Goal: Task Accomplishment & Management: Manage account settings

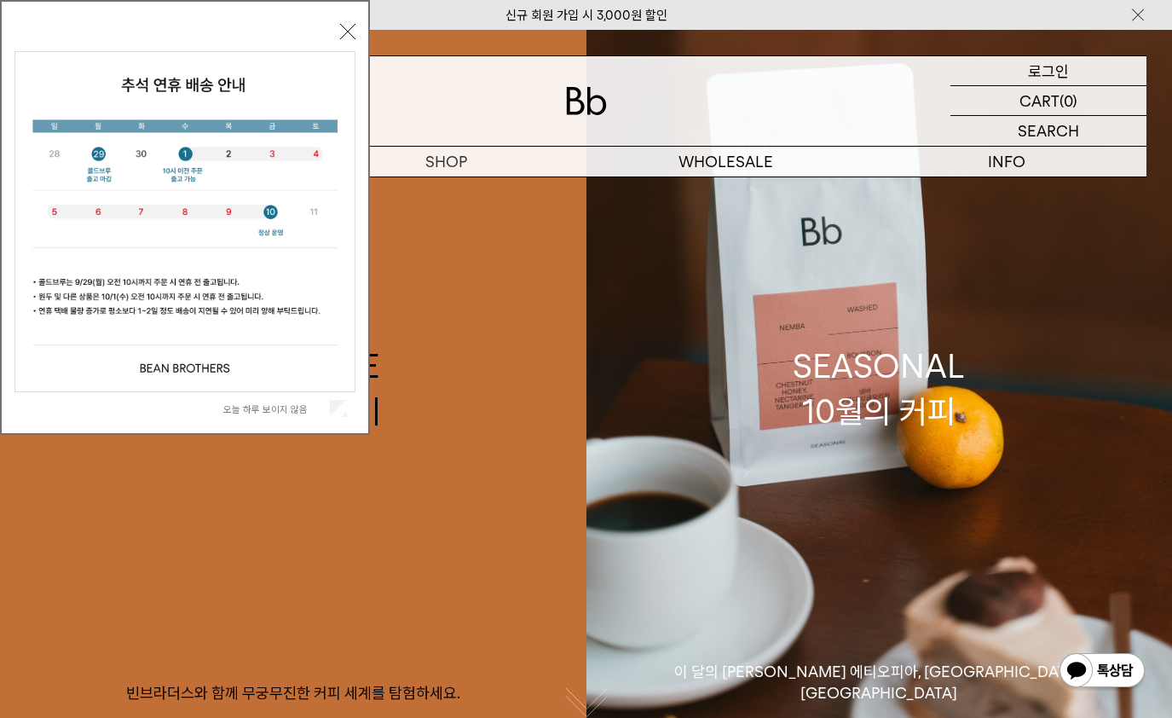
click at [1049, 71] on p "로그인" at bounding box center [1048, 70] width 41 height 29
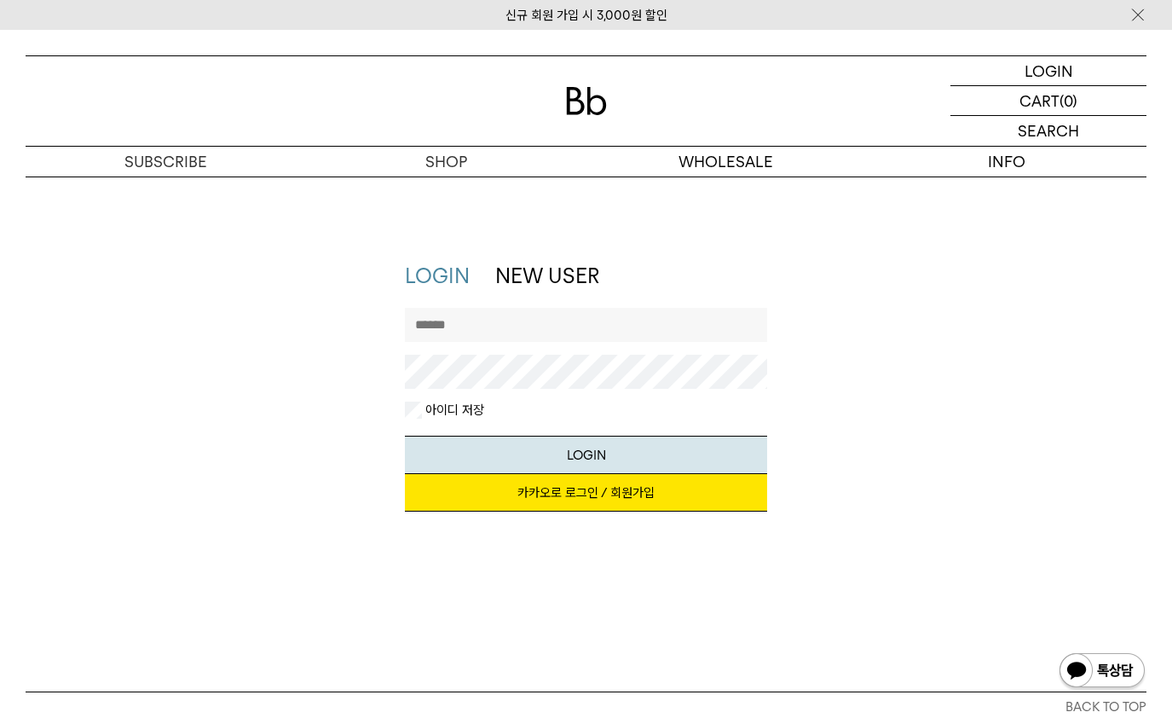
click at [567, 491] on link "카카오로 로그인 / 회원가입" at bounding box center [586, 492] width 362 height 37
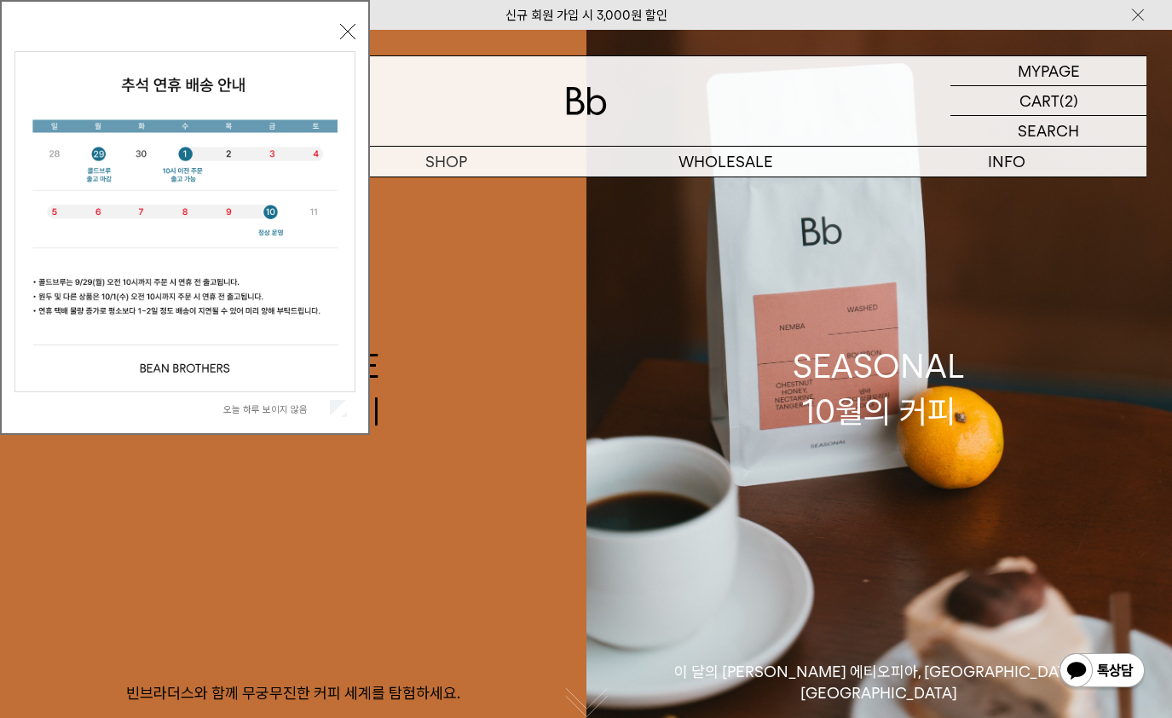
click at [349, 31] on button "닫기" at bounding box center [347, 31] width 15 height 15
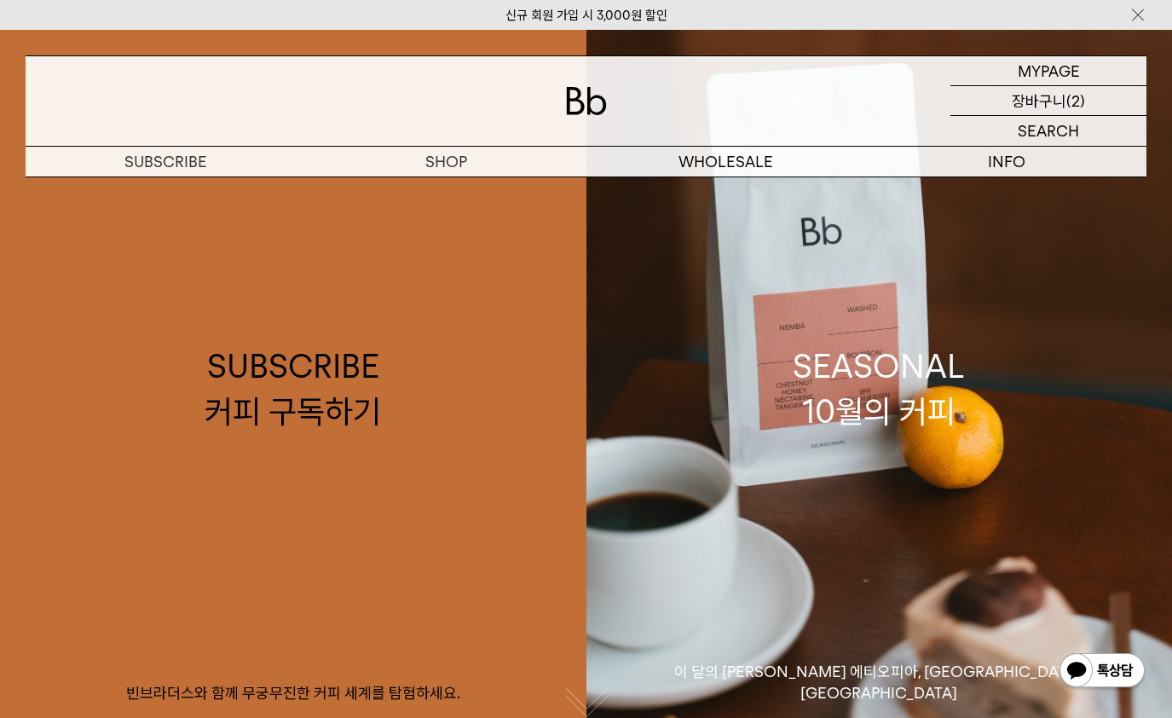
click at [1040, 102] on p "장바구니" at bounding box center [1039, 100] width 55 height 29
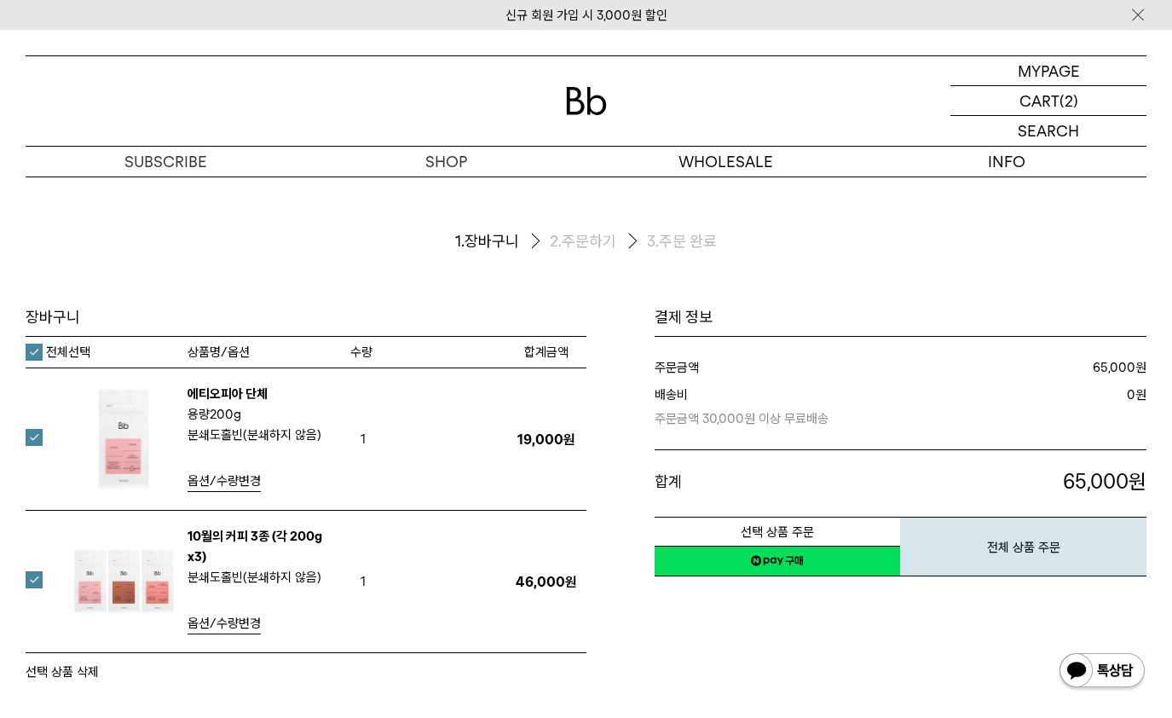
click at [36, 580] on label at bounding box center [44, 579] width 37 height 17
click at [35, 435] on label at bounding box center [44, 437] width 37 height 17
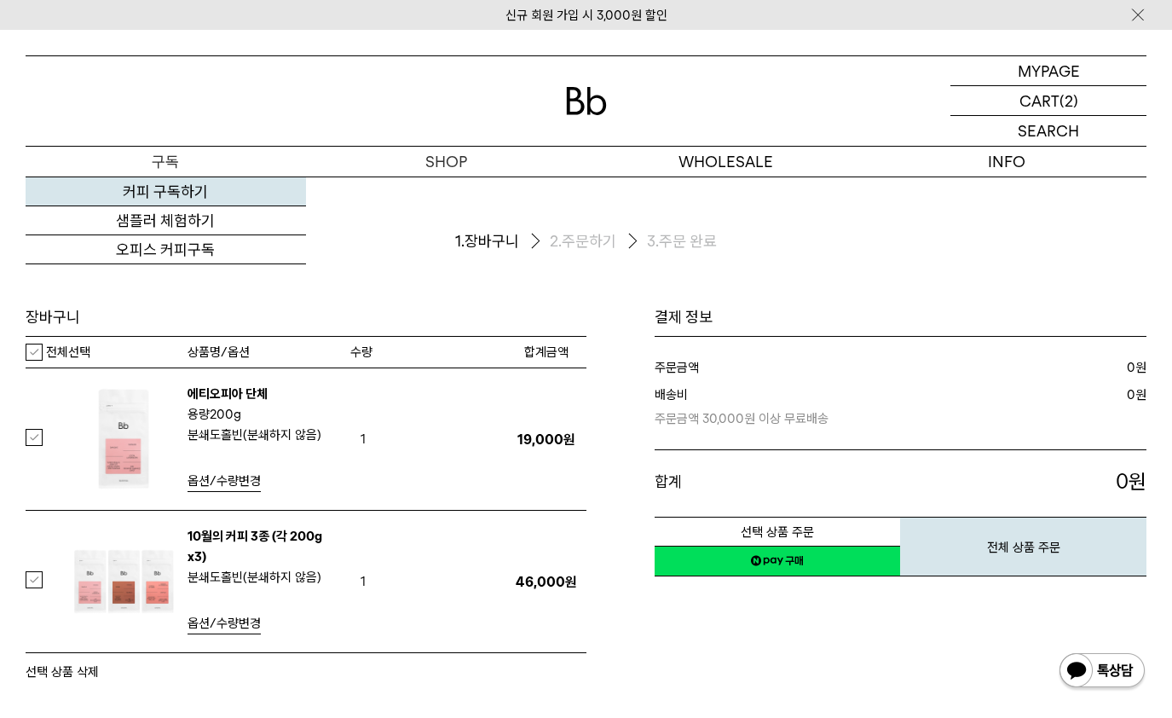
click at [161, 193] on link "커피 구독하기" at bounding box center [166, 191] width 280 height 29
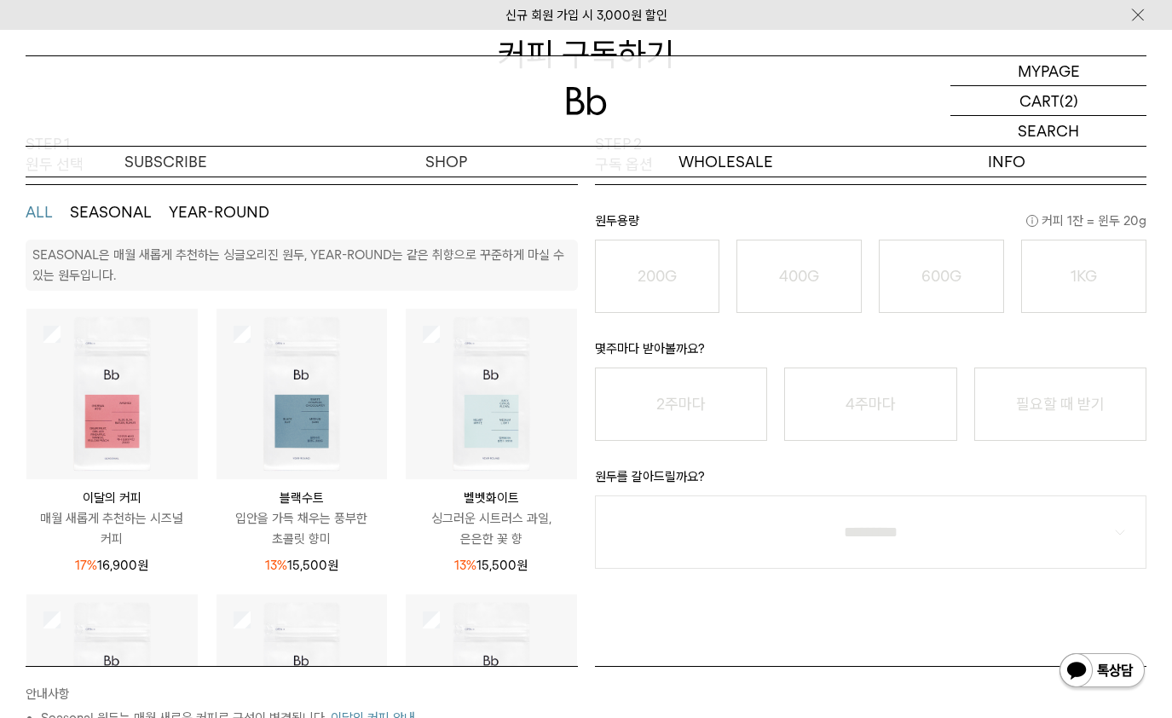
scroll to position [261, 0]
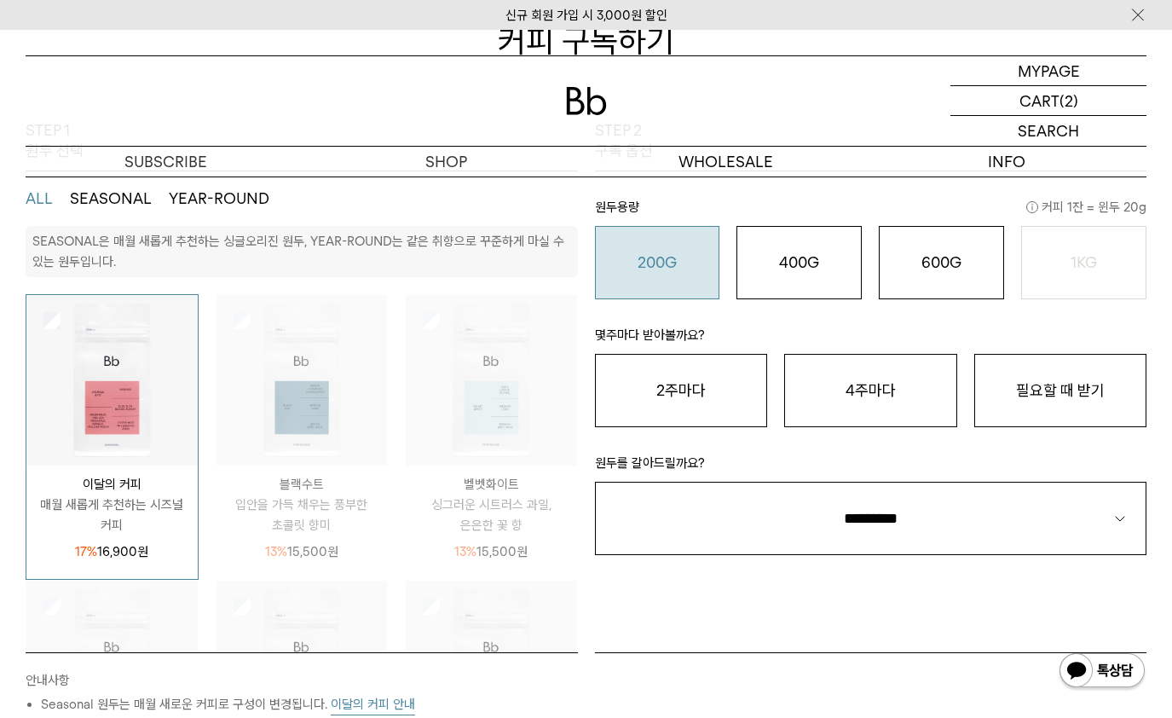
click at [658, 259] on o "200G" at bounding box center [656, 262] width 39 height 18
click at [1081, 395] on button "필요할 때 받기" at bounding box center [1060, 390] width 173 height 73
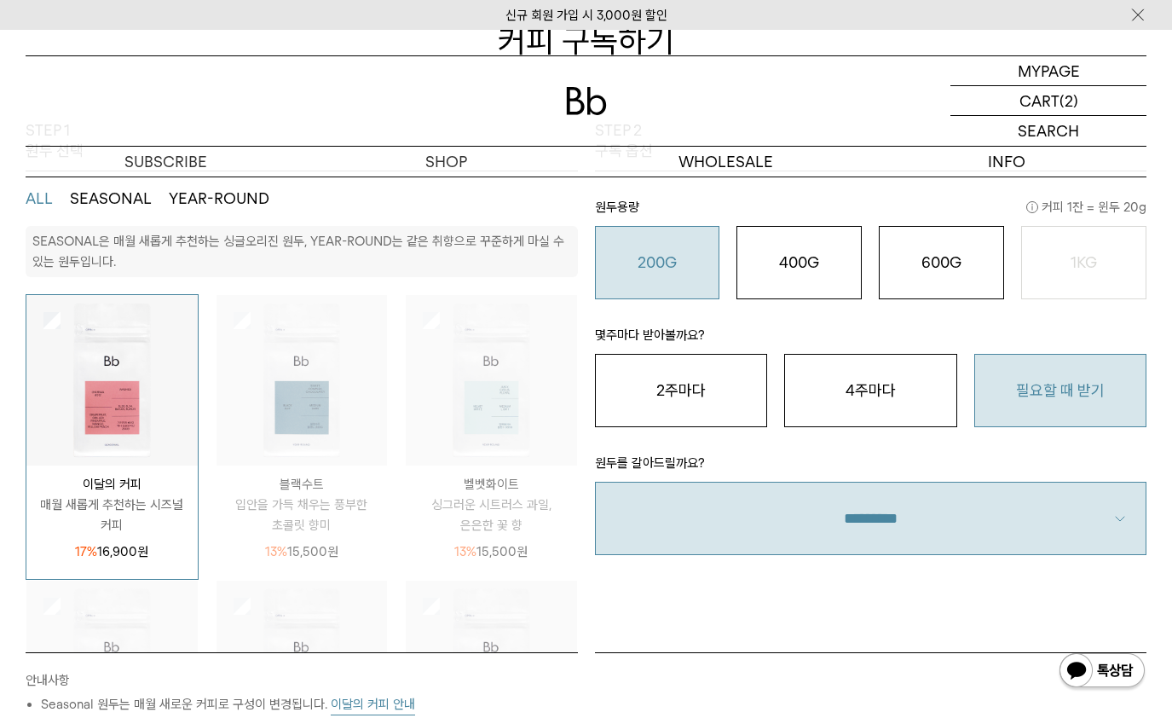
click at [875, 526] on select "**********" at bounding box center [871, 518] width 552 height 73
select select "**"
click at [595, 482] on select "**********" at bounding box center [871, 518] width 552 height 73
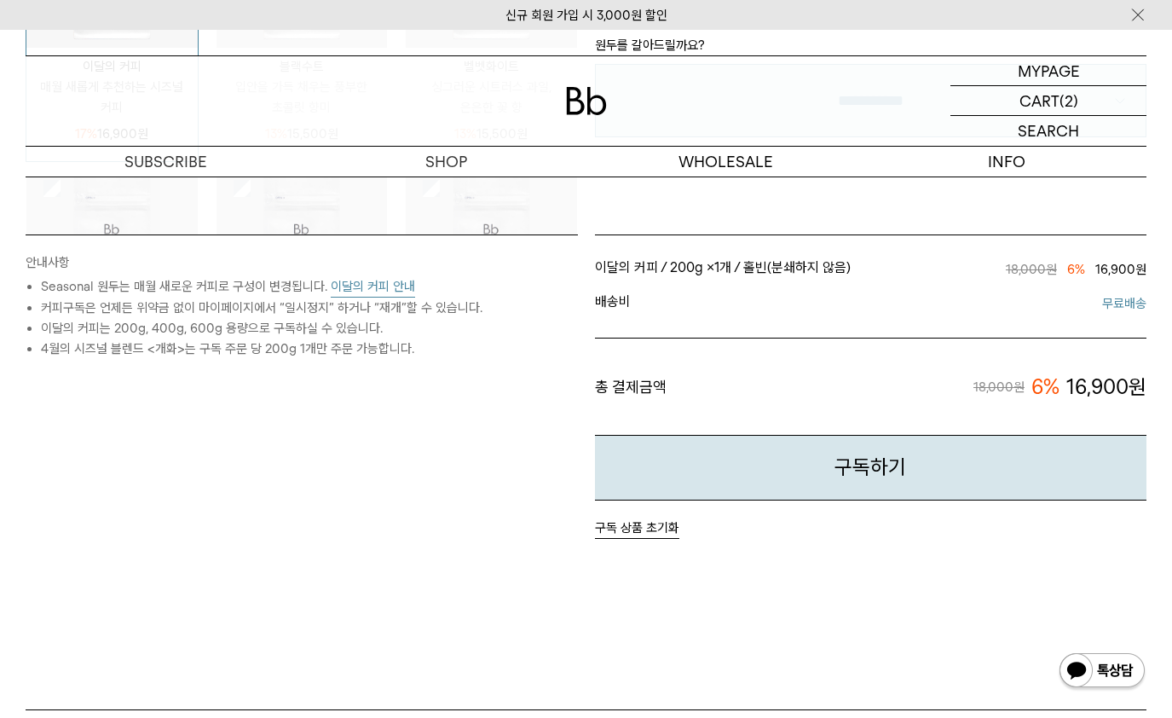
scroll to position [673, 0]
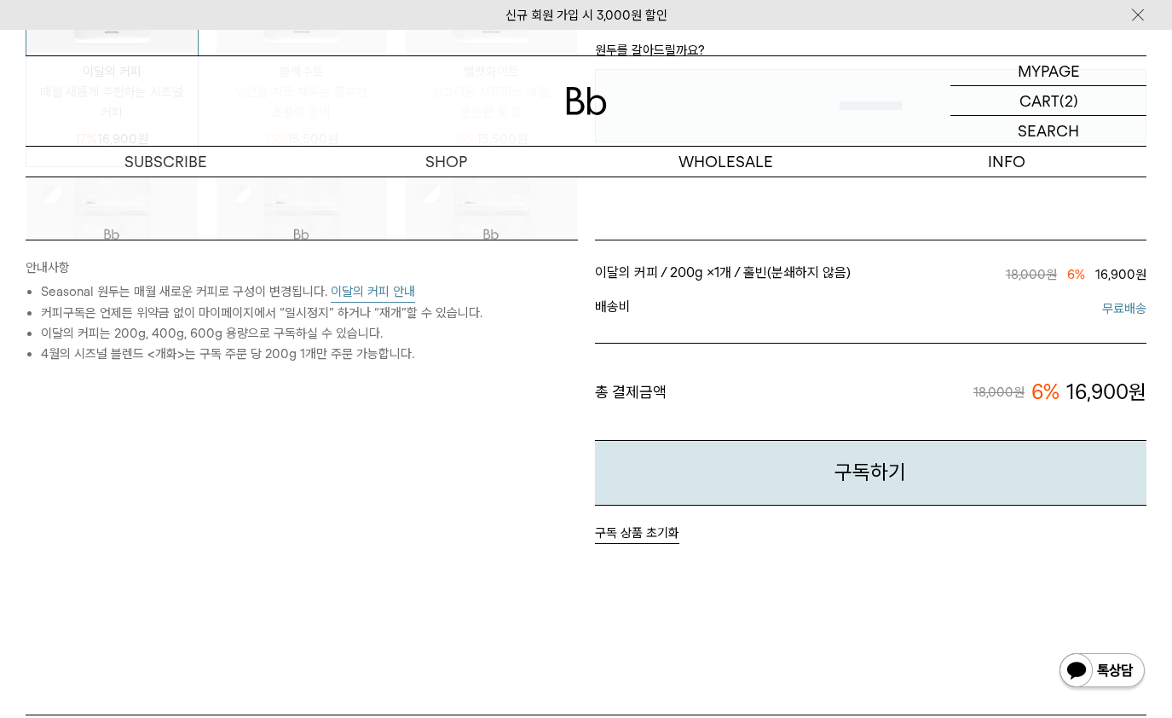
click at [389, 291] on button "이달의 커피 안내" at bounding box center [373, 291] width 84 height 21
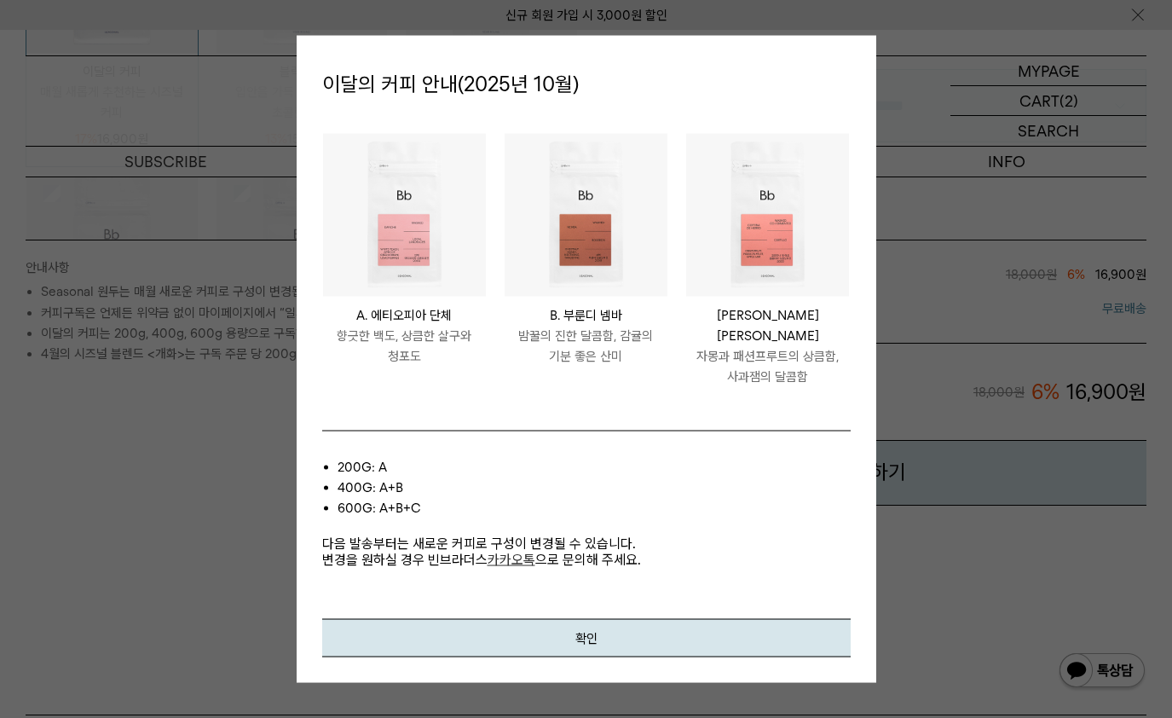
click at [770, 256] on img at bounding box center [767, 214] width 163 height 163
drag, startPoint x: 581, startPoint y: 613, endPoint x: 587, endPoint y: 621, distance: 10.4
click at [581, 618] on button "확인" at bounding box center [586, 637] width 528 height 38
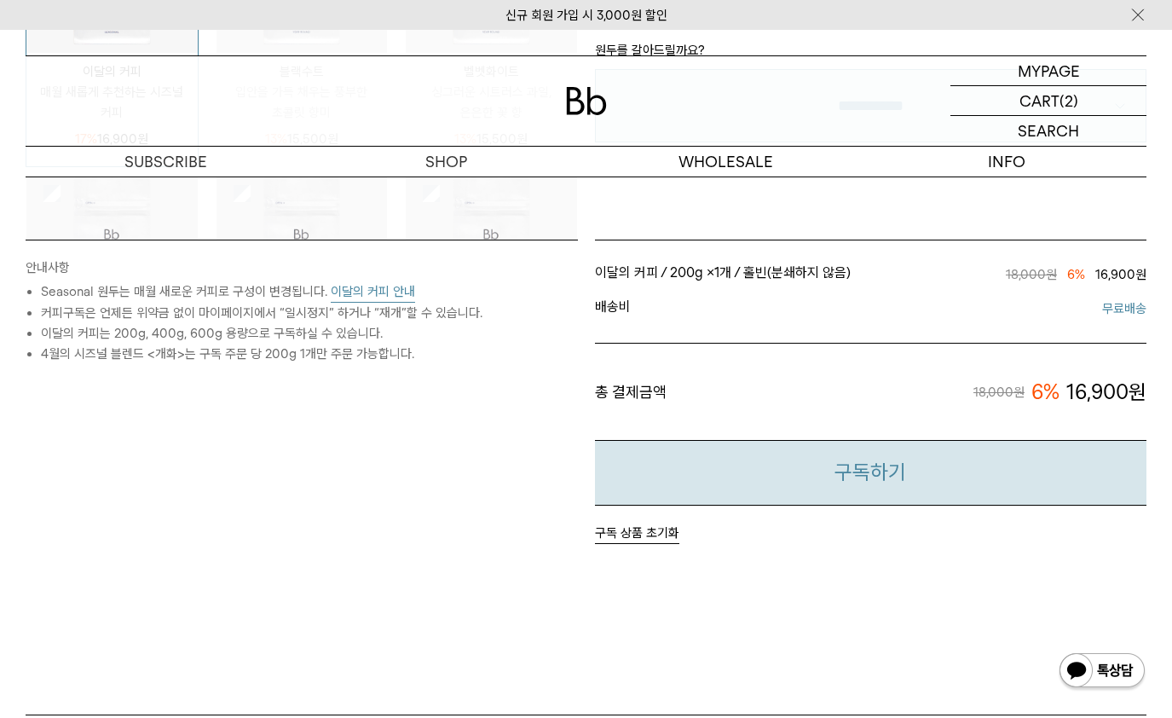
click at [855, 472] on button "구독하기" at bounding box center [871, 473] width 552 height 66
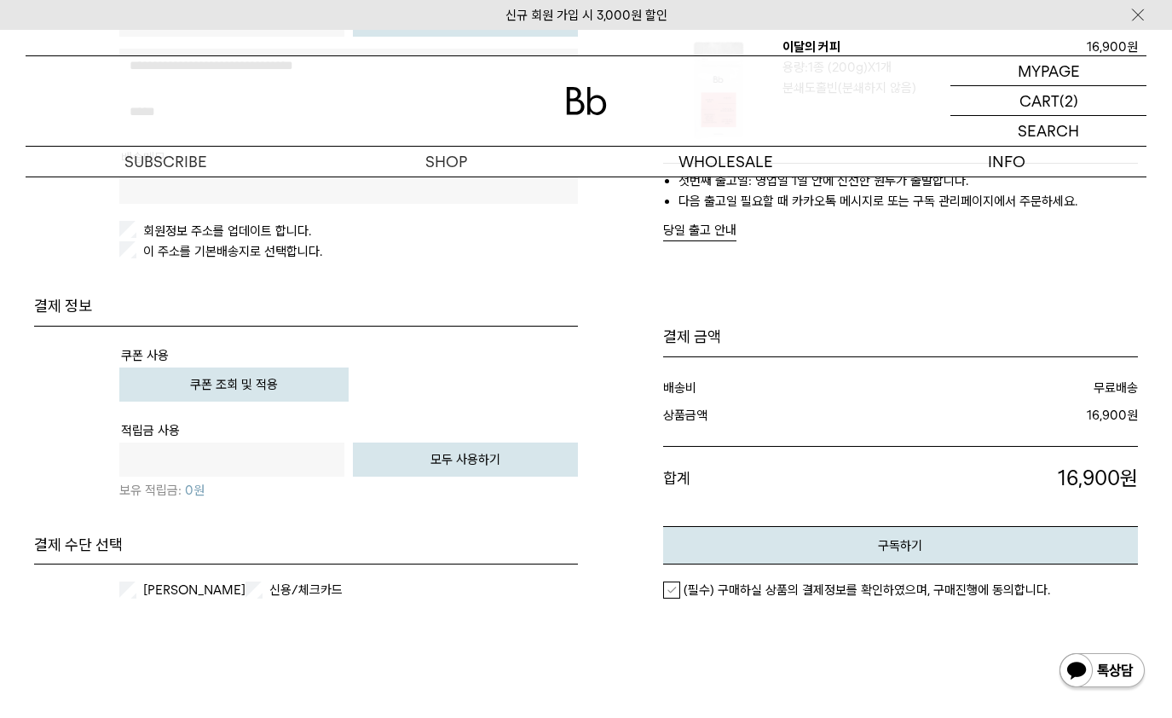
scroll to position [557, 0]
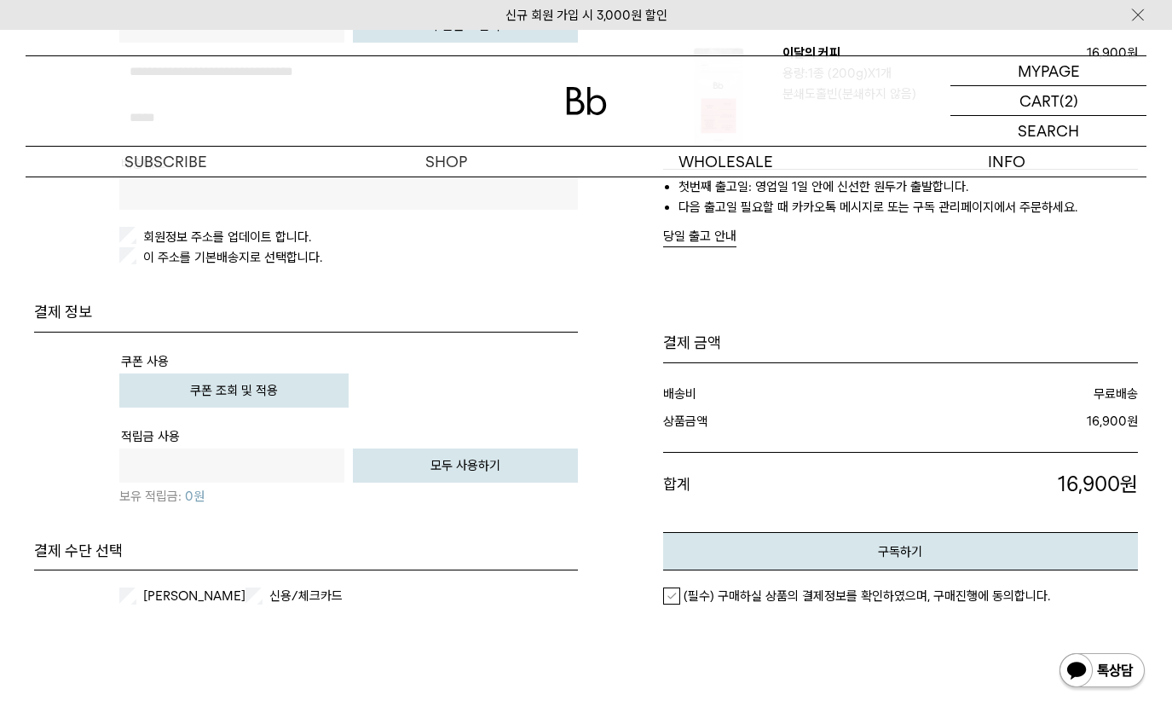
click at [270, 390] on button "쿠폰 조회 및 적용" at bounding box center [233, 390] width 229 height 34
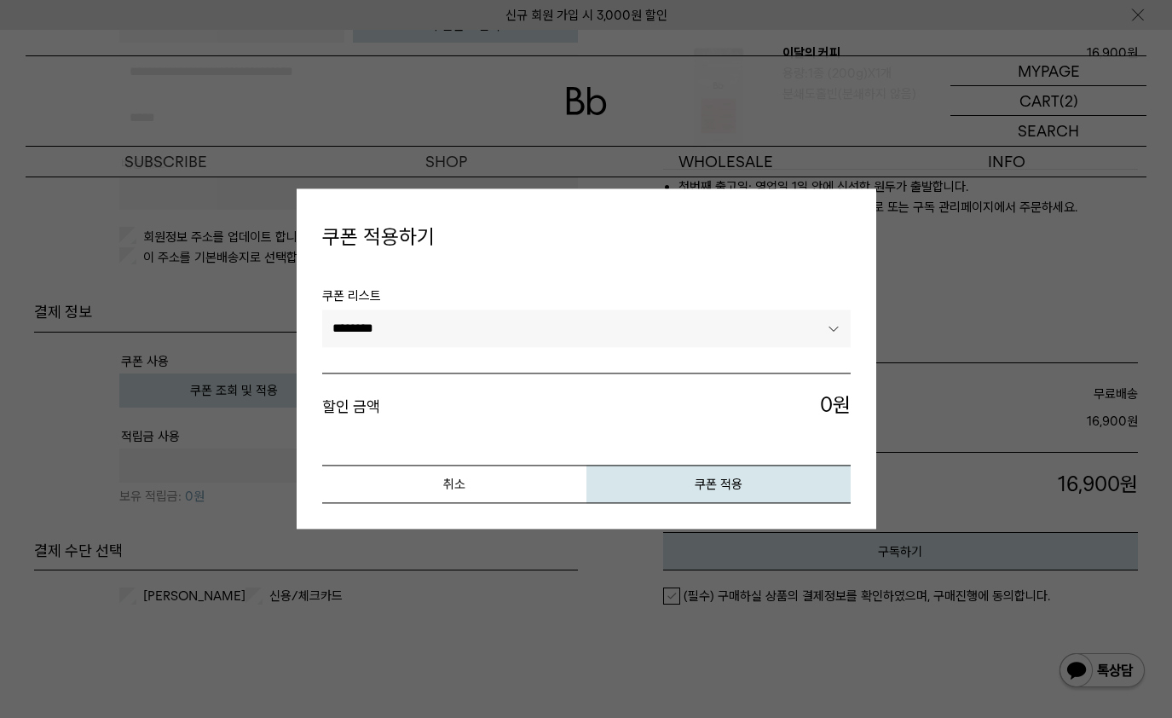
click at [396, 327] on select "********" at bounding box center [586, 327] width 528 height 37
click at [322, 309] on select "********" at bounding box center [586, 327] width 528 height 37
click at [470, 482] on button "취소" at bounding box center [454, 484] width 264 height 38
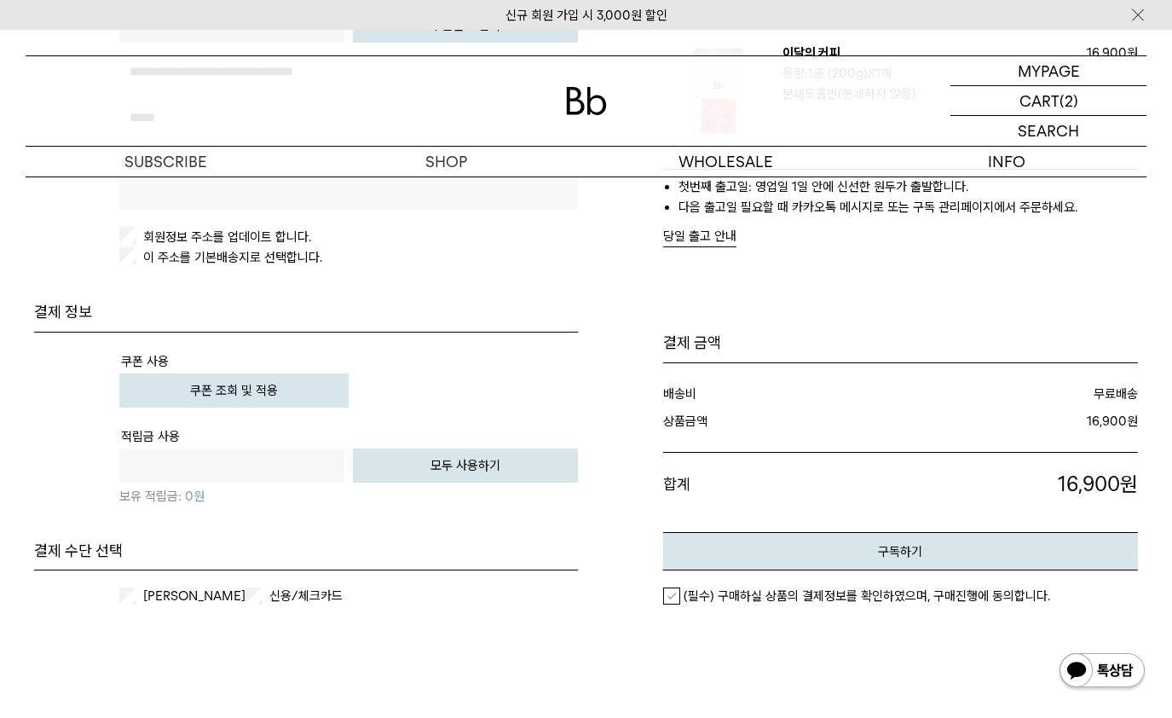
click at [435, 524] on table "쿠폰 사용 쿠폰 조회 및 적용 적립금 사용 원 전액 사용하기 모두 사용하기 0원" at bounding box center [306, 436] width 544 height 208
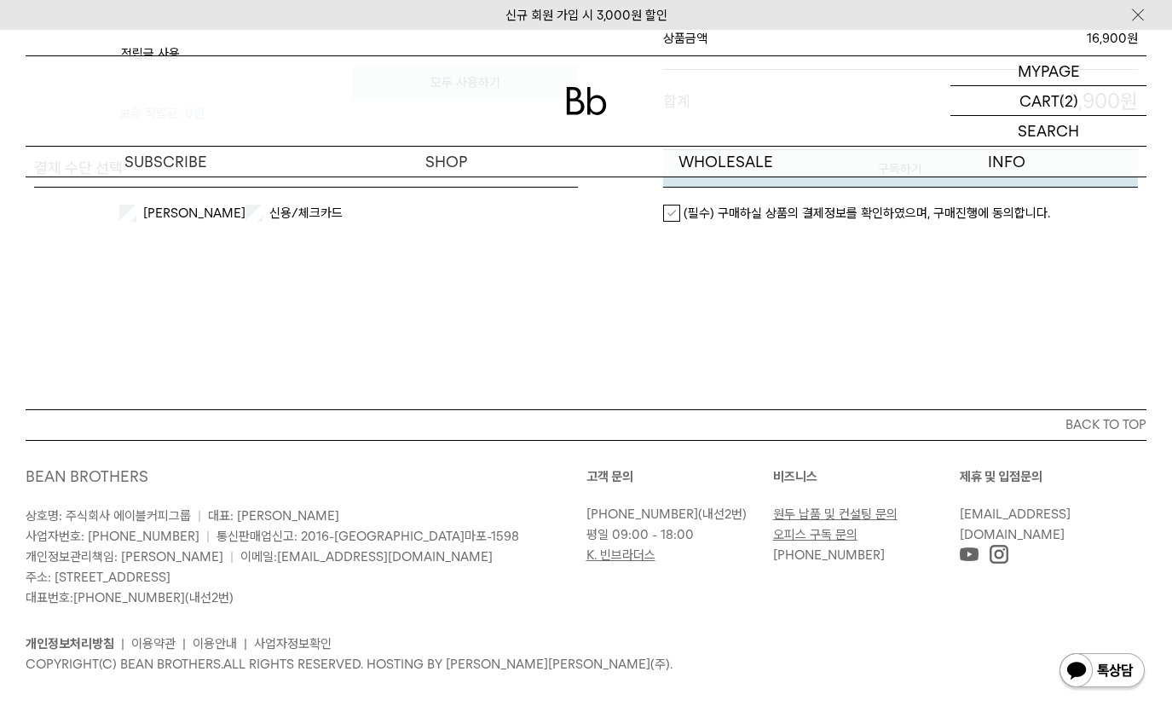
scroll to position [932, 0]
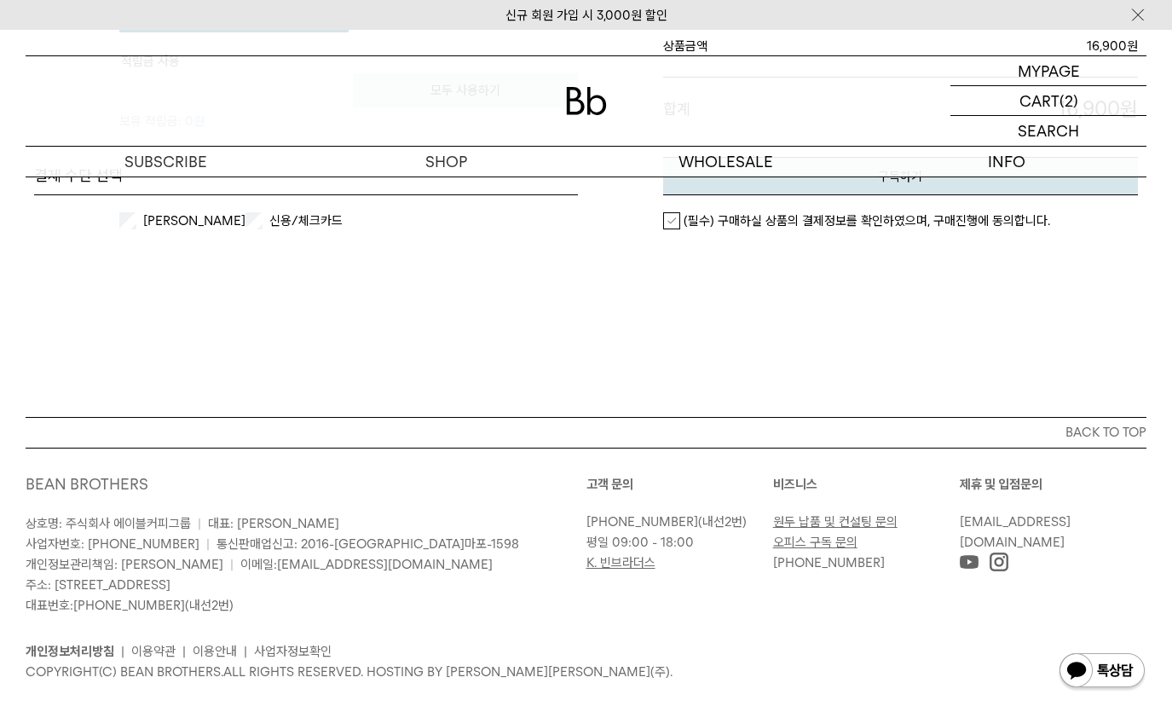
click at [668, 220] on label "(필수) 구매하실 상품의 결제정보를 확인하였으며, 구매진행에 동의합니다." at bounding box center [856, 220] width 387 height 17
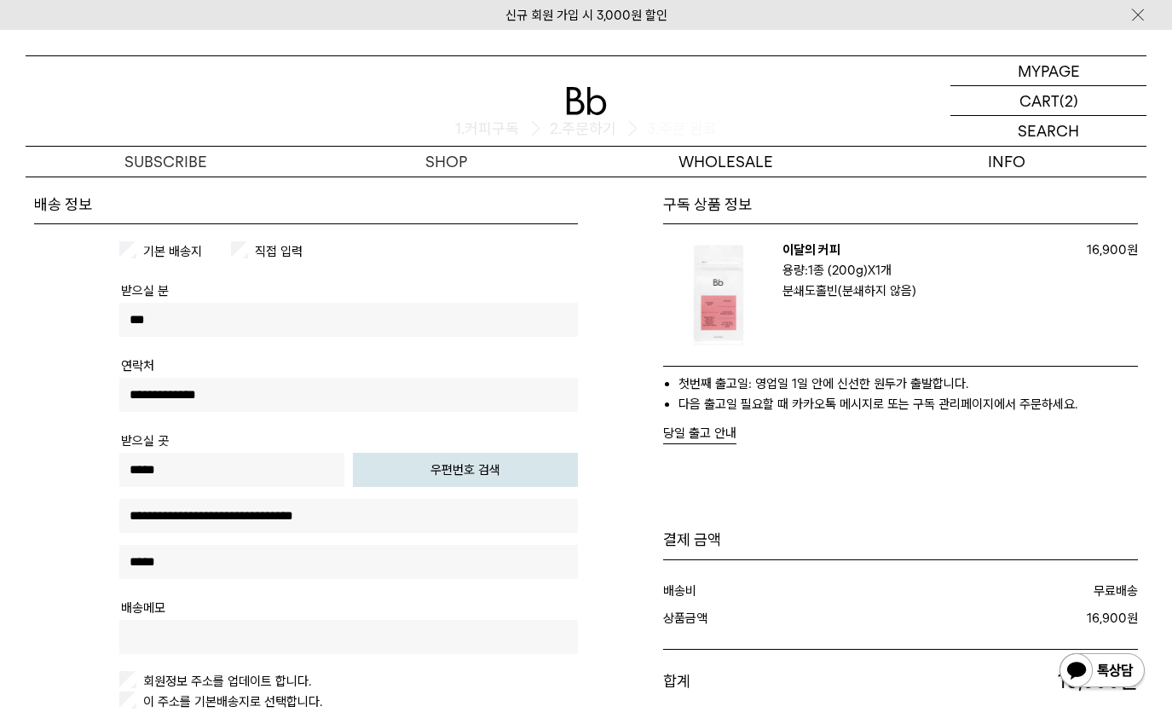
scroll to position [84, 0]
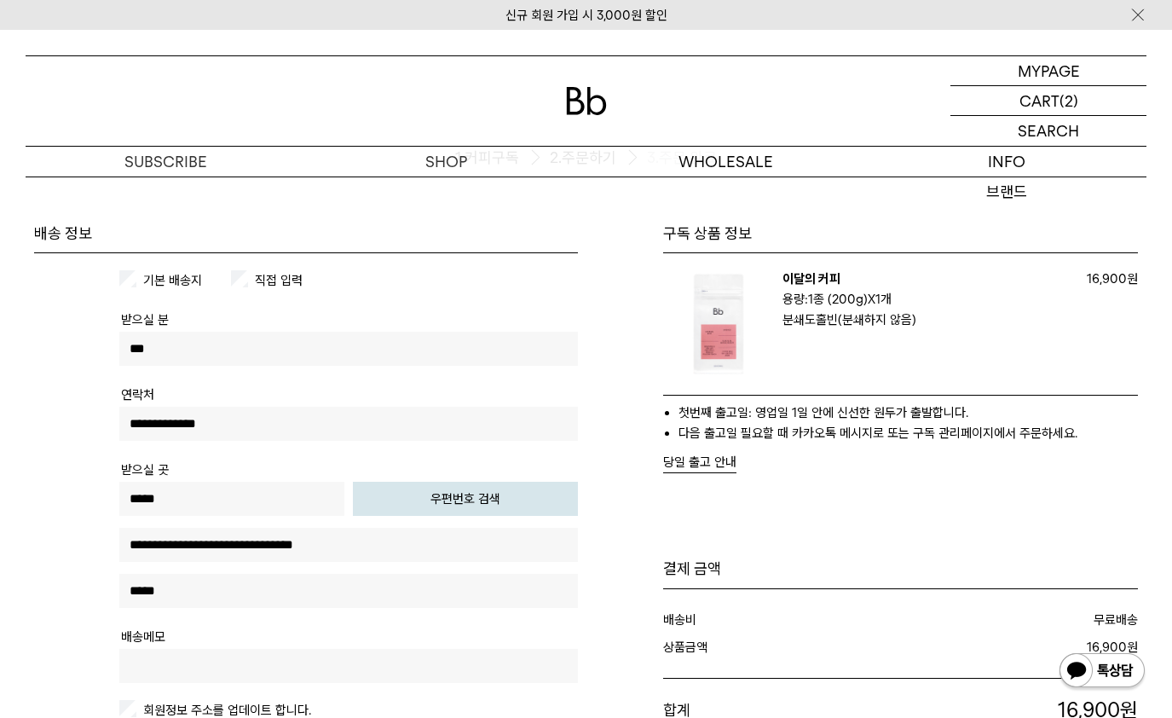
click at [153, 660] on input "text" at bounding box center [348, 666] width 459 height 34
type input "*"
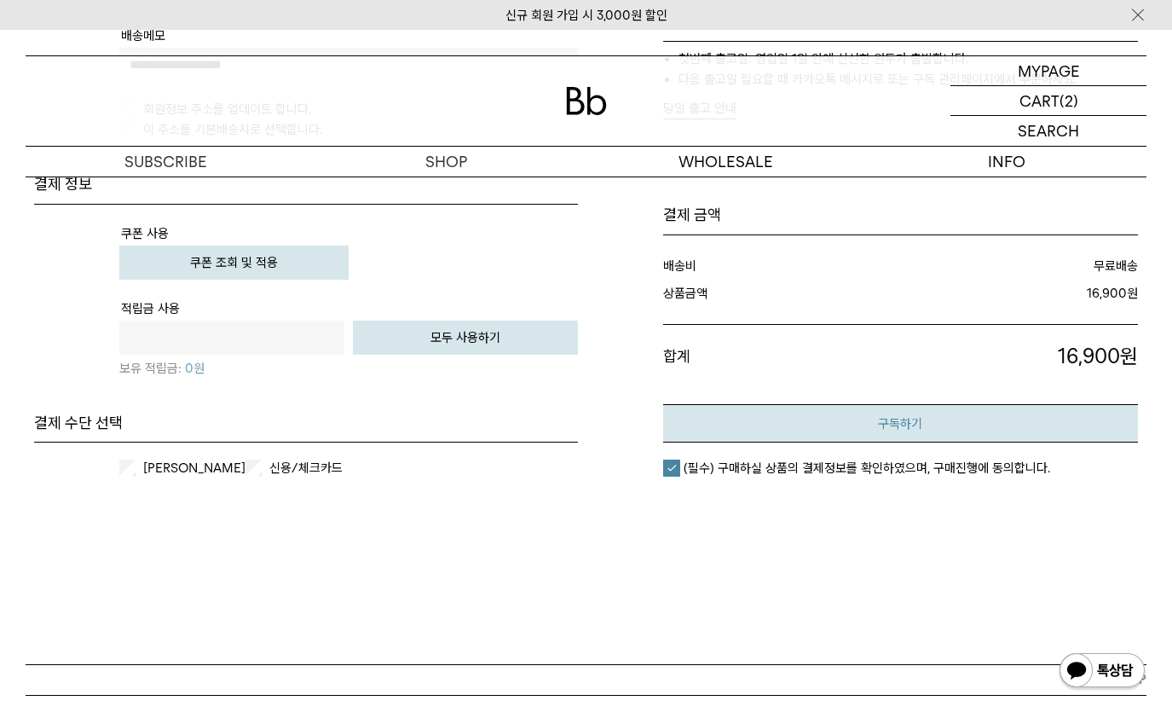
scroll to position [678, 0]
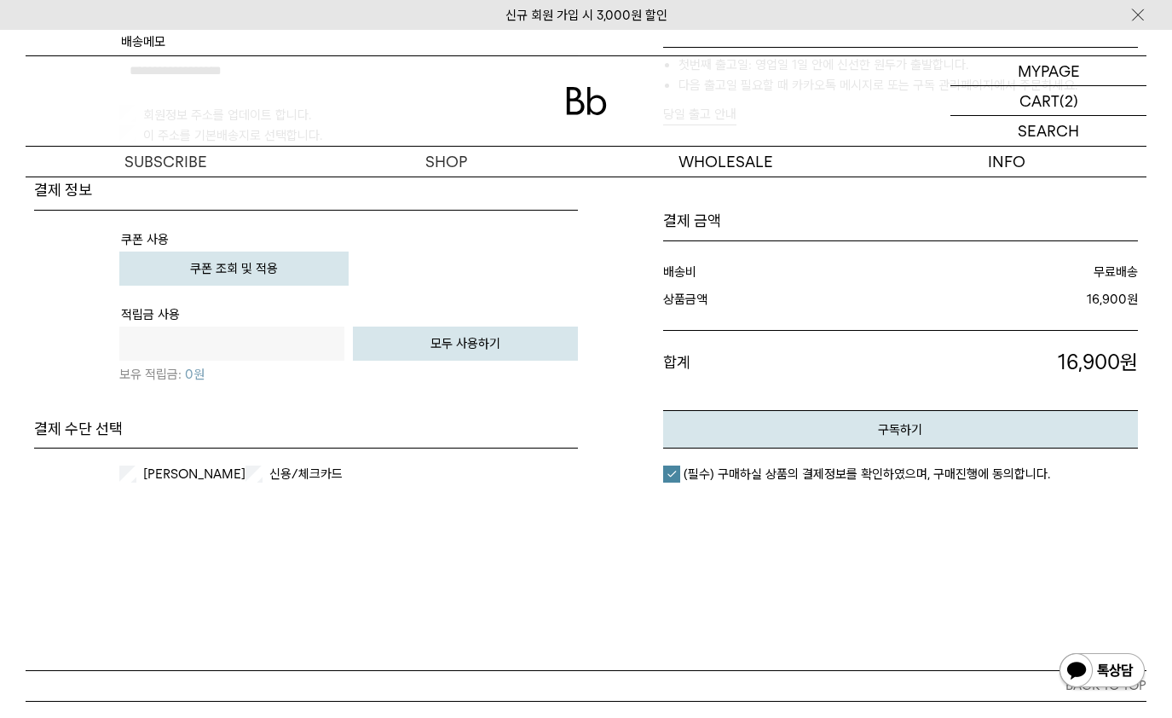
type input "**********"
click at [1168, 521] on div "주문서작성 / 결제 1. 커피구독 2. 주문하기 3. 주문 완료 구독 상품 정보 이달의 커피 구독: 필요할때 받기 용량: 1종 (200g) X…" at bounding box center [586, 84] width 1172 height 1172
click at [948, 424] on button "구독하기" at bounding box center [901, 429] width 476 height 38
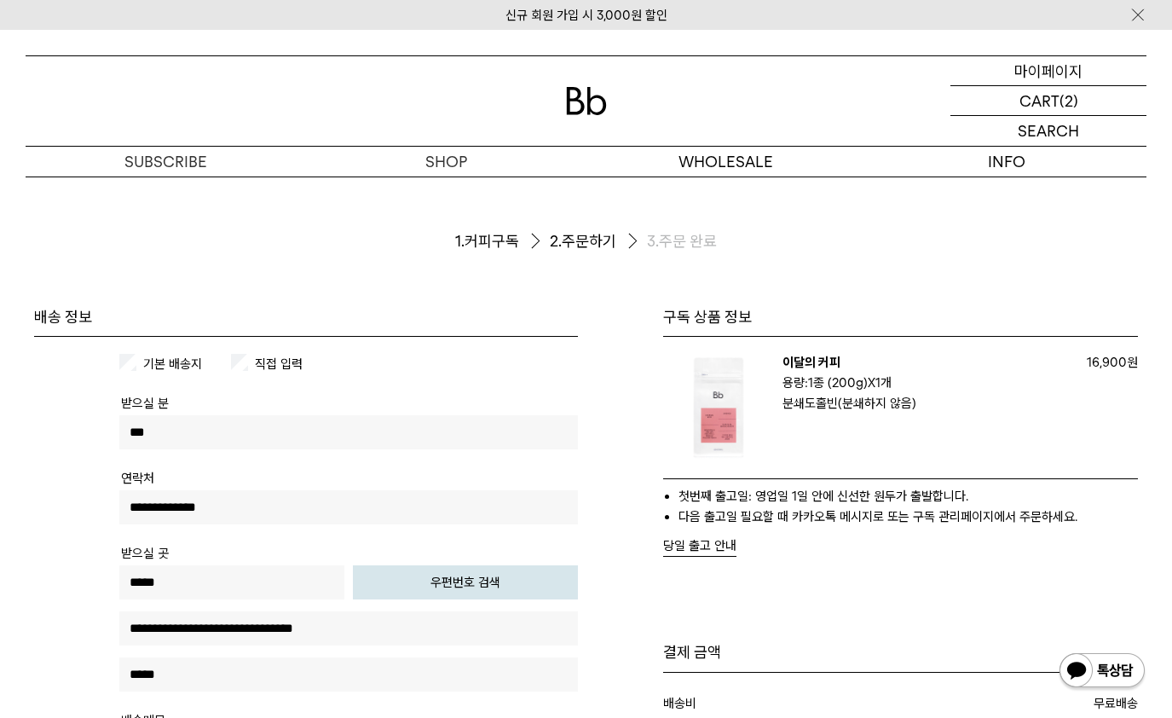
drag, startPoint x: 1064, startPoint y: 70, endPoint x: 1066, endPoint y: 93, distance: 23.1
click at [1065, 70] on p "마이페이지" at bounding box center [1048, 70] width 68 height 29
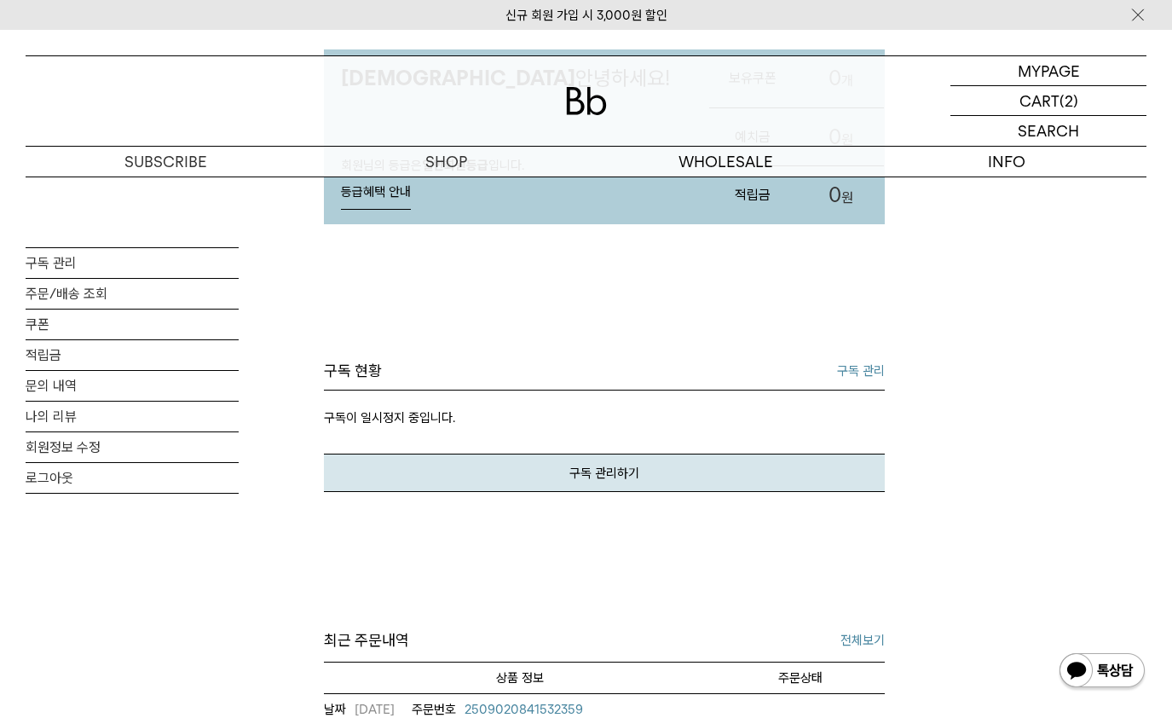
scroll to position [220, 0]
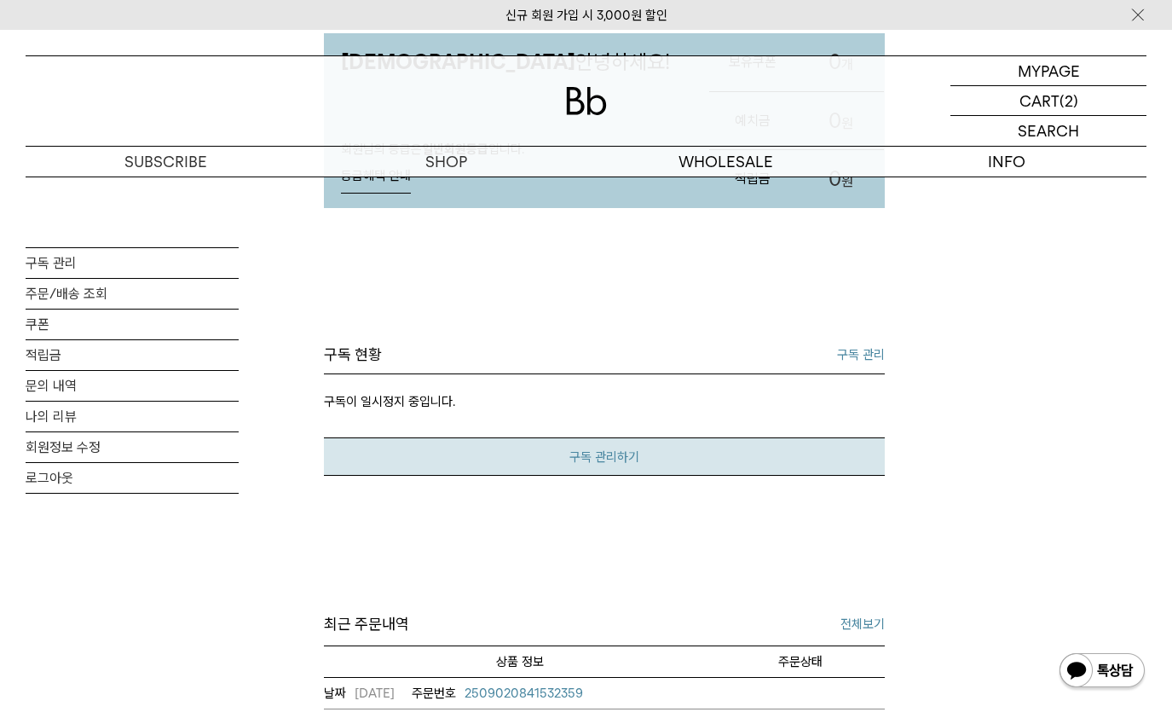
click at [601, 453] on link "구독 관리하기" at bounding box center [604, 456] width 561 height 38
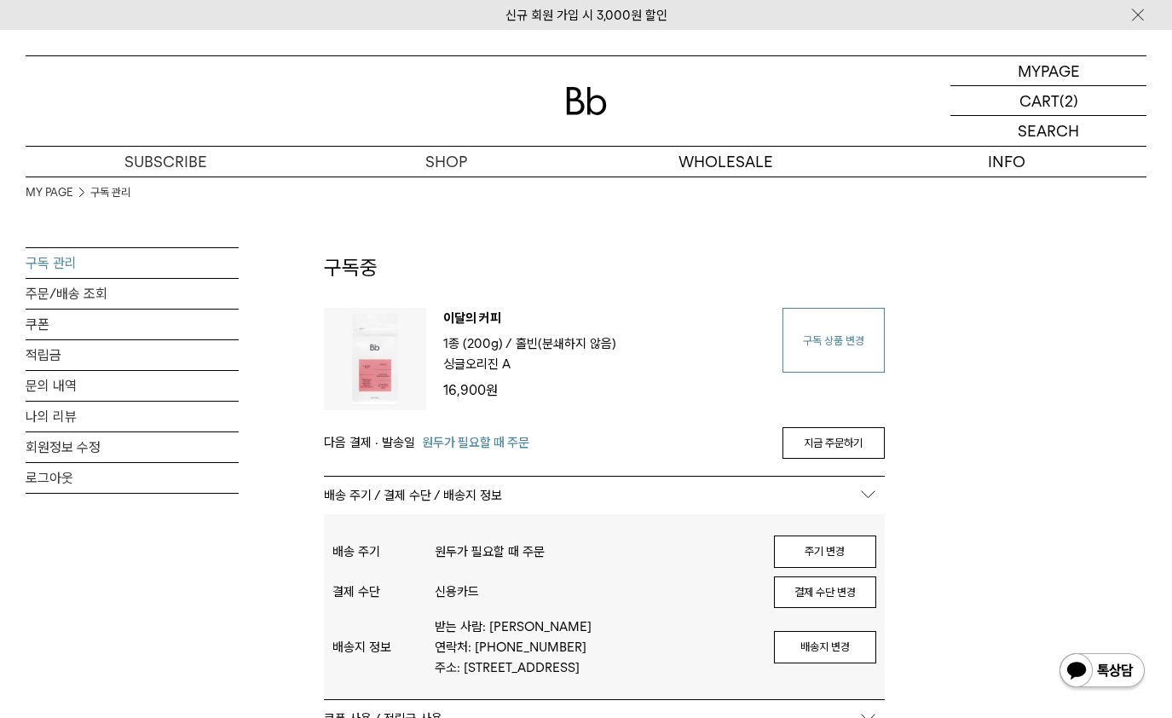
drag, startPoint x: 816, startPoint y: 345, endPoint x: 812, endPoint y: 353, distance: 8.8
click at [816, 345] on link "구독 상품 변경" at bounding box center [833, 340] width 102 height 65
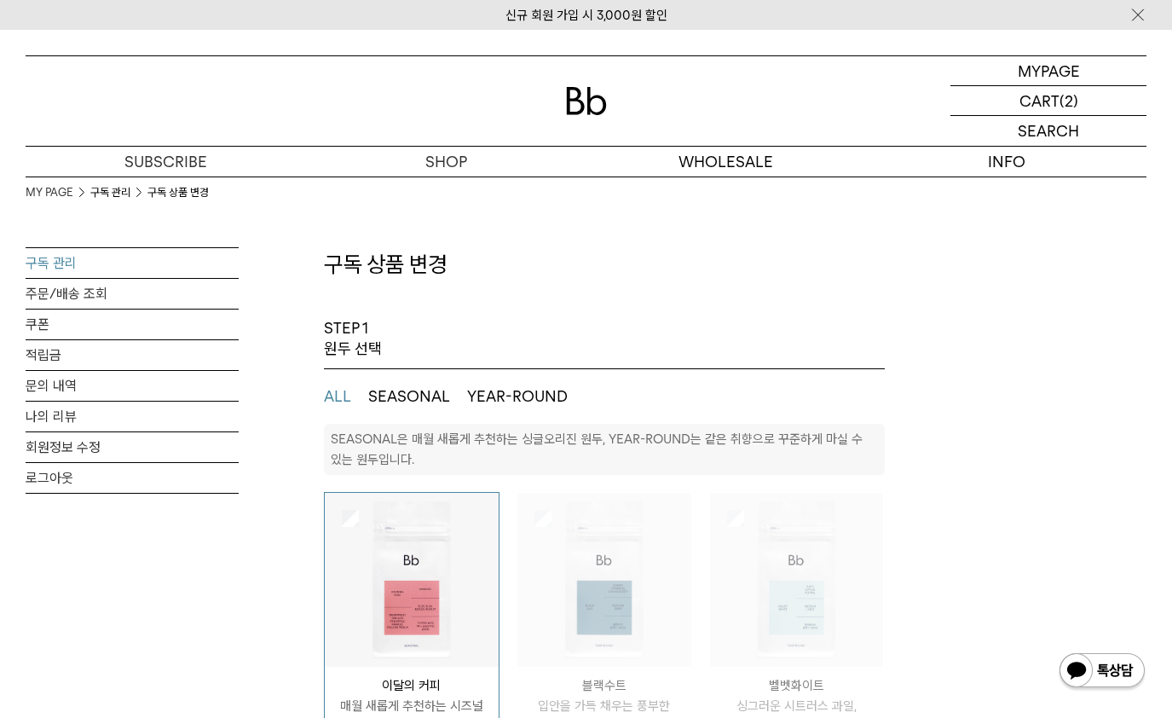
select select "**"
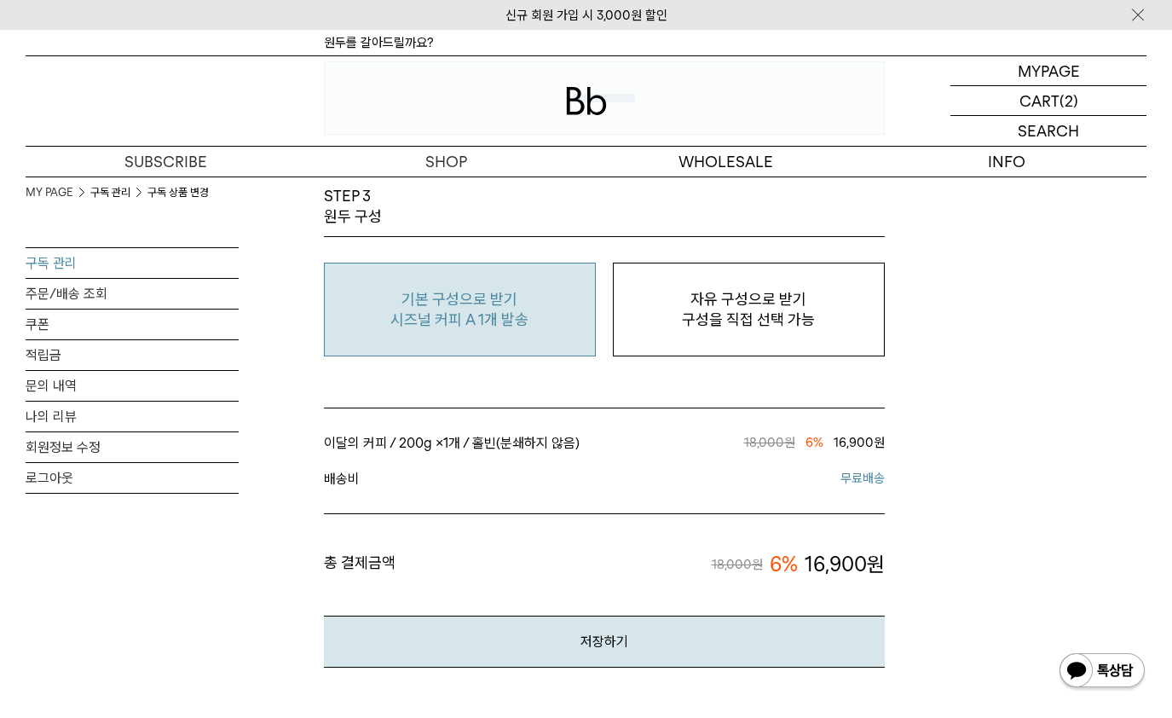
scroll to position [1437, 0]
drag, startPoint x: 743, startPoint y: 334, endPoint x: 742, endPoint y: 356, distance: 22.2
click at [745, 334] on button "자유 구성으로 받기 구성을 직접 선택 가능" at bounding box center [749, 311] width 272 height 95
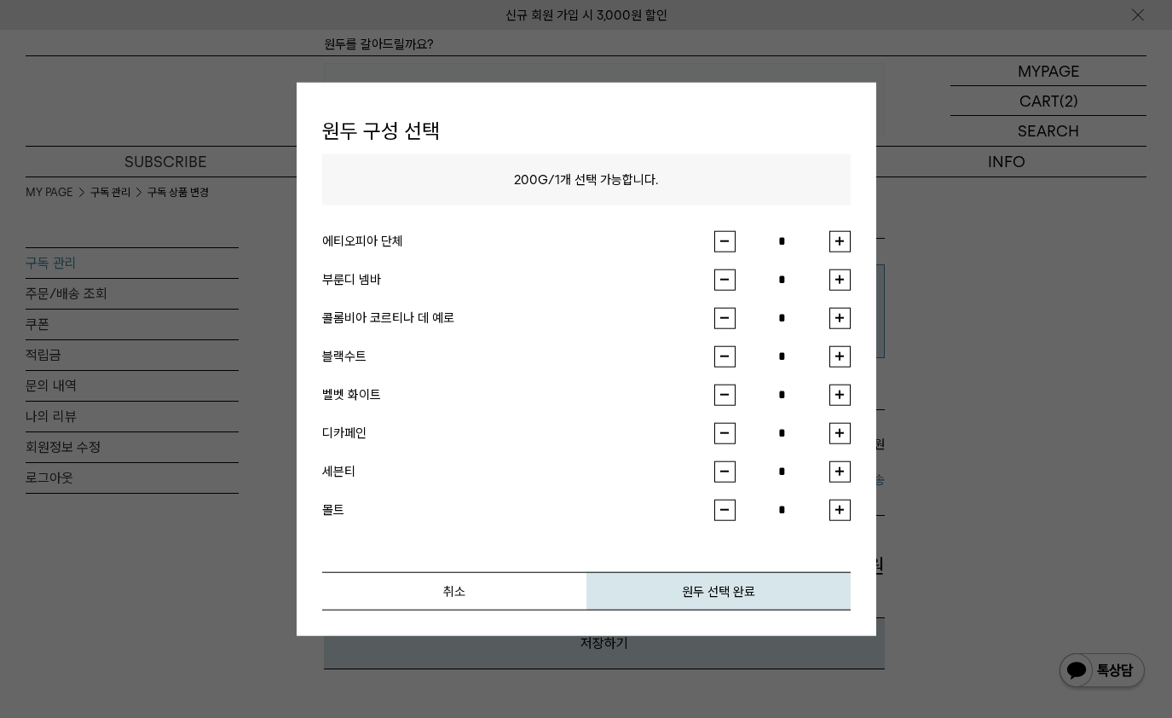
click at [840, 315] on button "button" at bounding box center [839, 317] width 21 height 21
type input "*"
drag, startPoint x: 742, startPoint y: 590, endPoint x: 747, endPoint y: 600, distance: 11.1
click at [743, 590] on button "원두 선택 완료" at bounding box center [718, 590] width 264 height 38
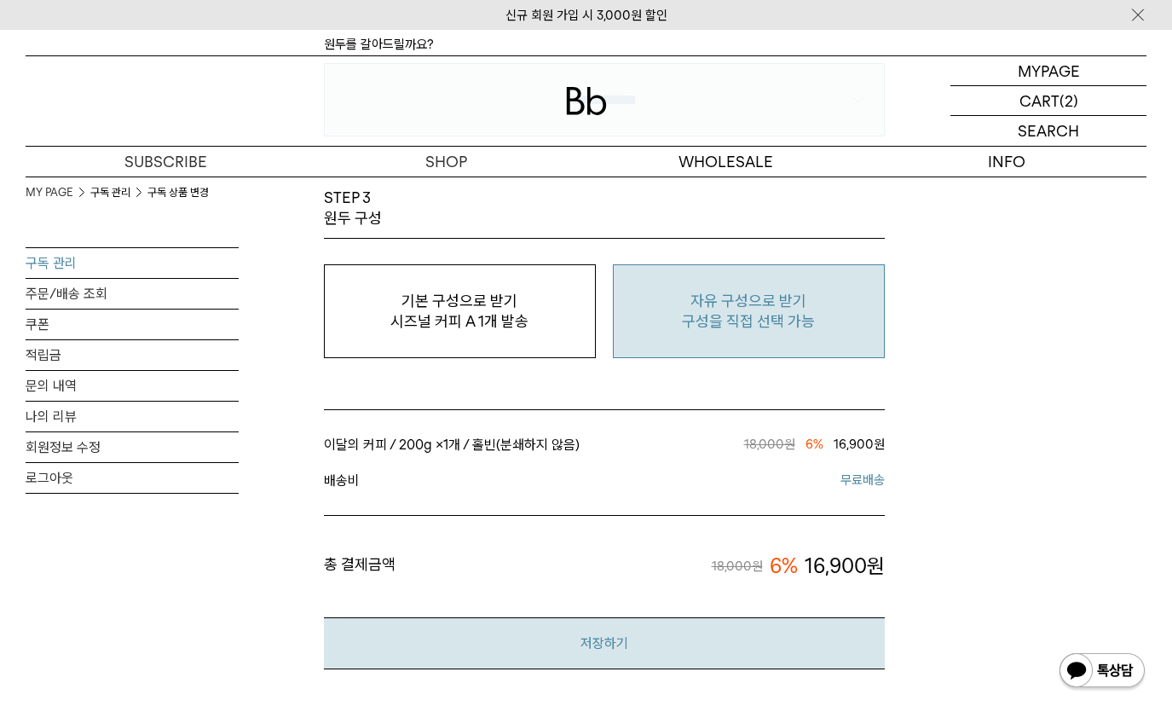
click at [580, 643] on button "저장하기" at bounding box center [604, 643] width 561 height 52
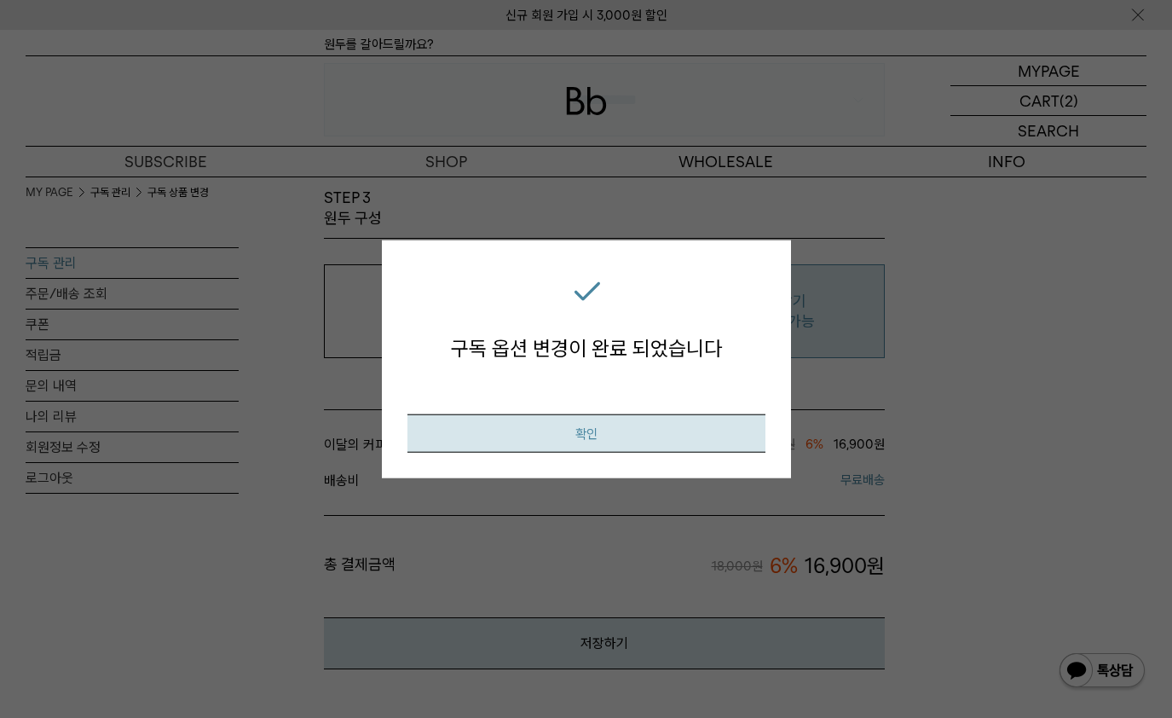
drag, startPoint x: 594, startPoint y: 430, endPoint x: 585, endPoint y: 454, distance: 26.4
click at [594, 430] on button "확인" at bounding box center [586, 432] width 358 height 38
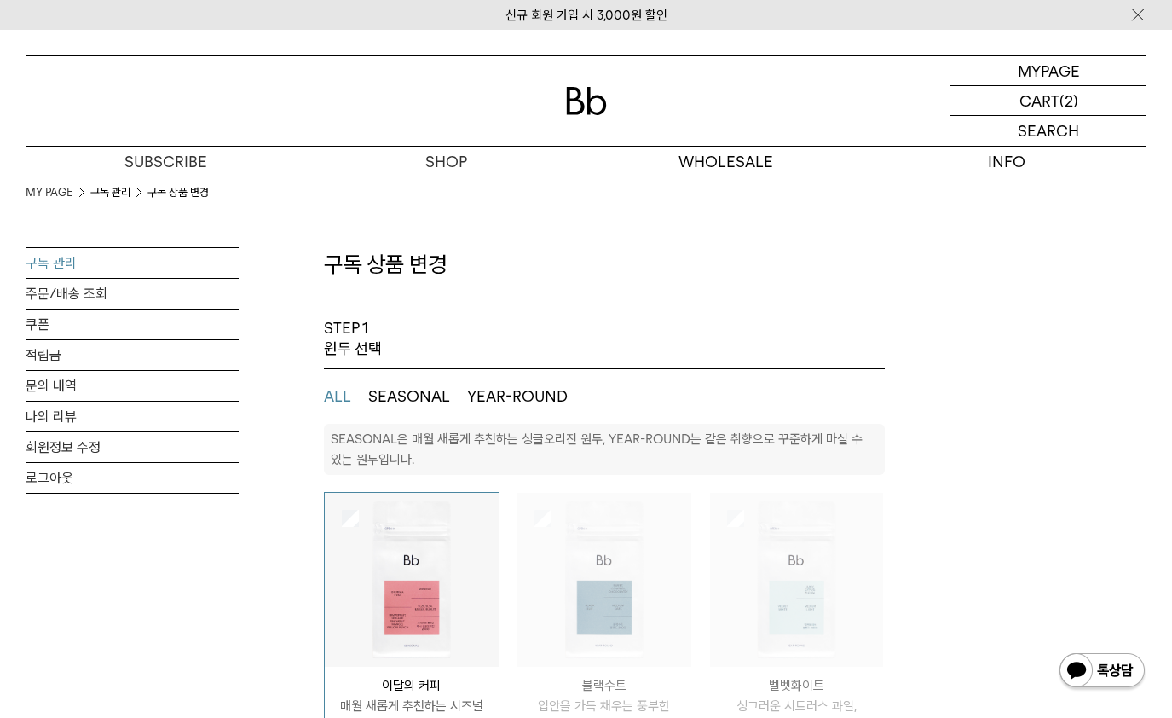
select select "**"
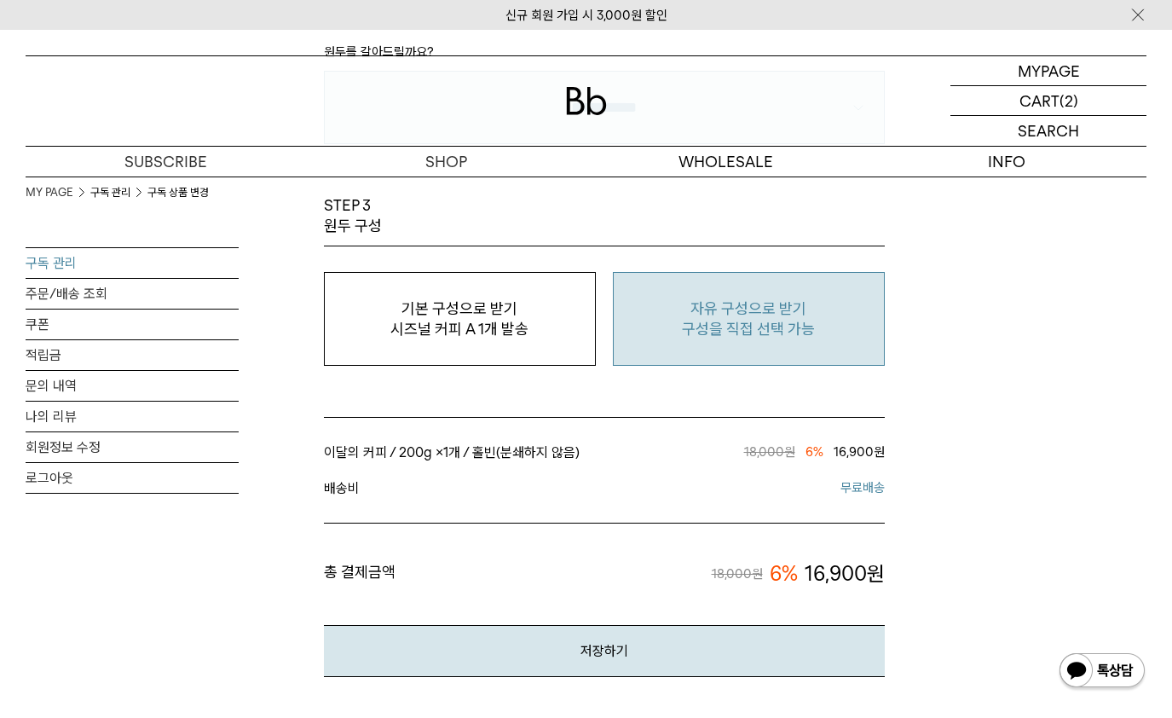
scroll to position [1410, 0]
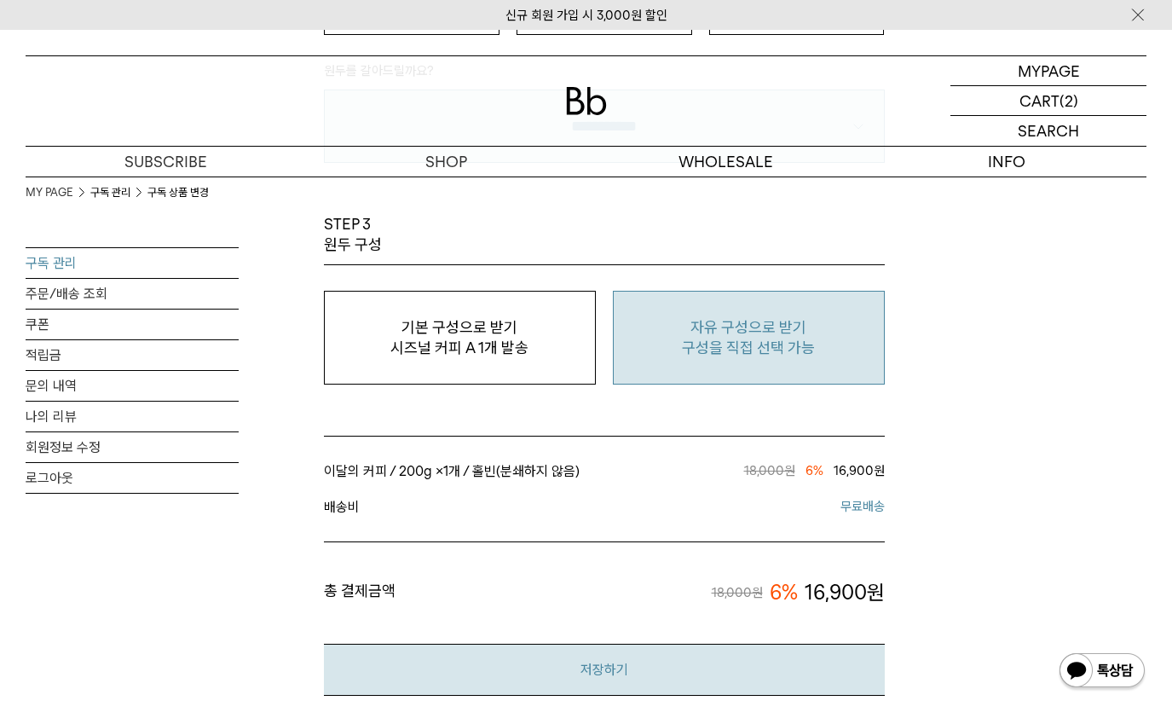
click at [604, 668] on button "저장하기" at bounding box center [604, 669] width 561 height 52
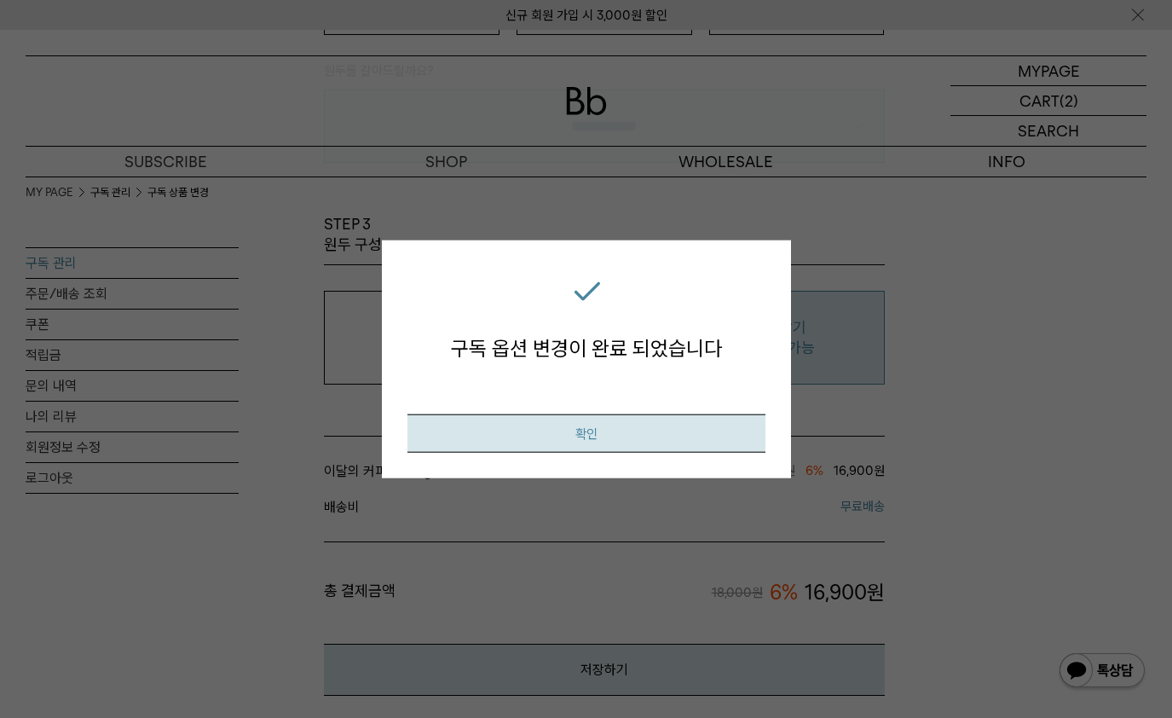
click at [631, 427] on button "확인" at bounding box center [586, 432] width 358 height 38
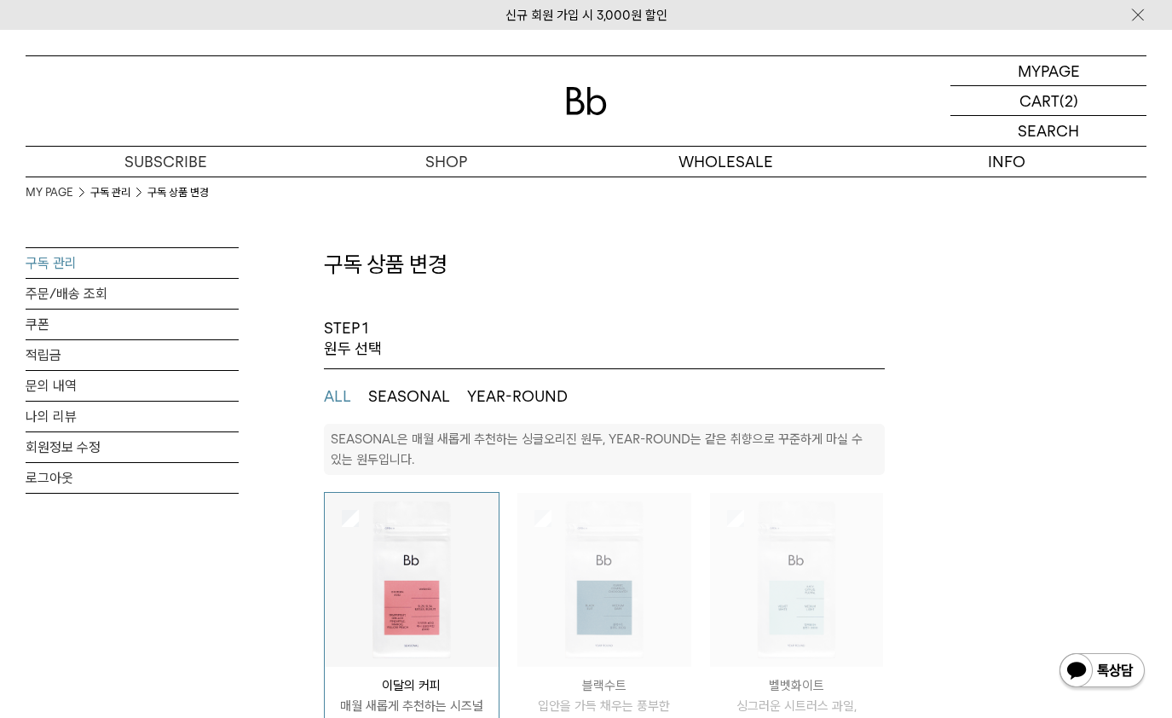
select select "**"
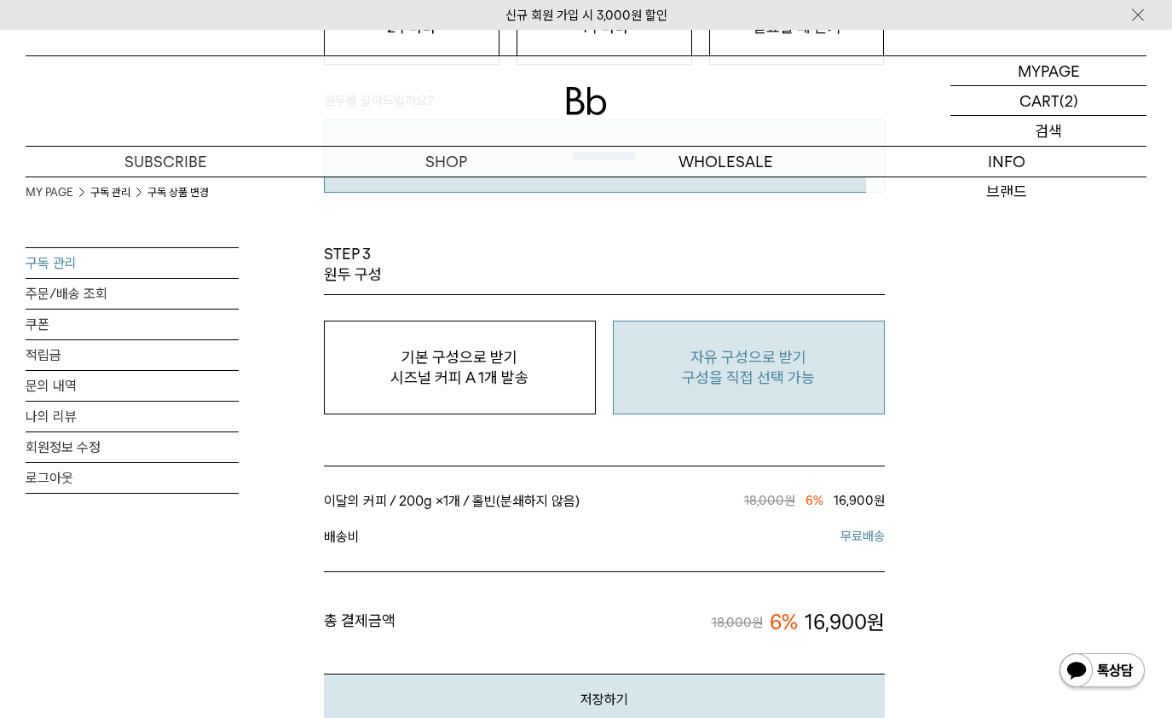
scroll to position [1410, 0]
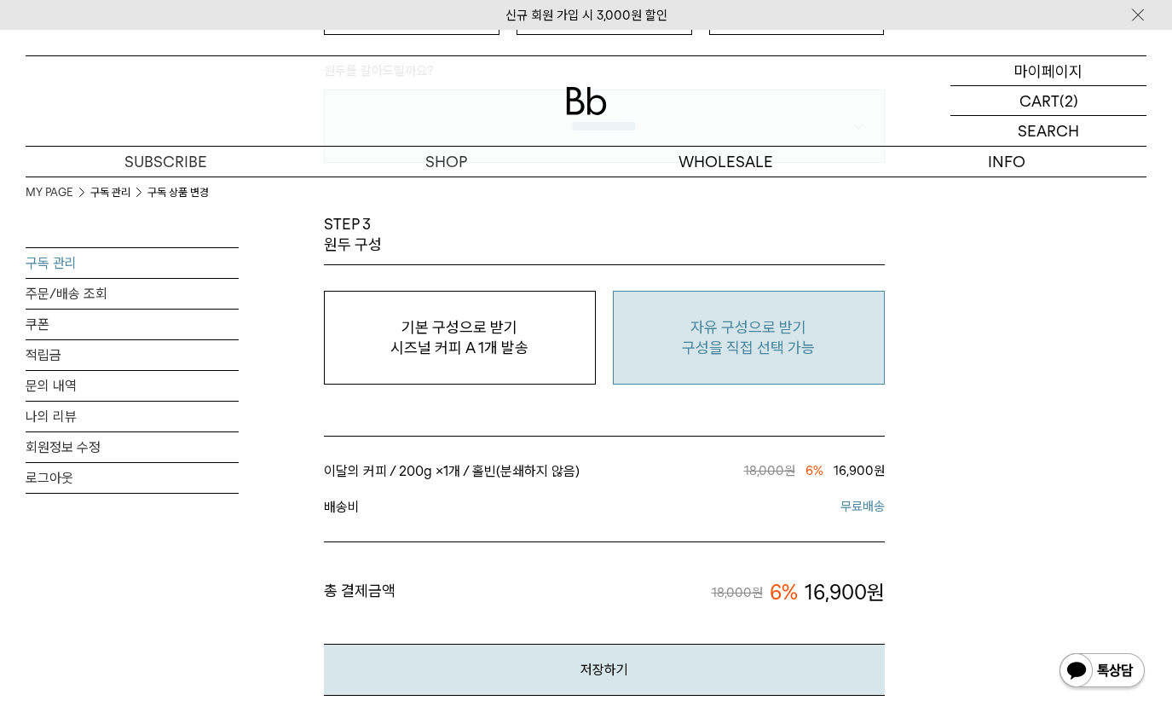
click at [1043, 68] on p "마이페이지" at bounding box center [1048, 70] width 68 height 29
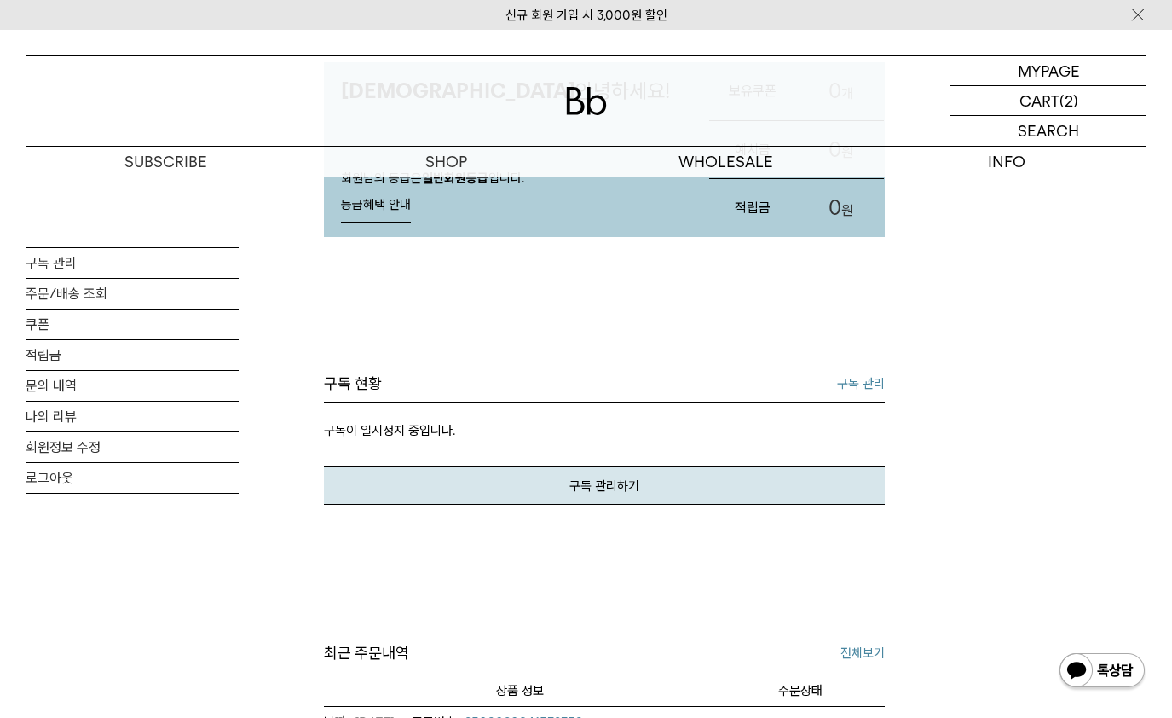
scroll to position [172, 0]
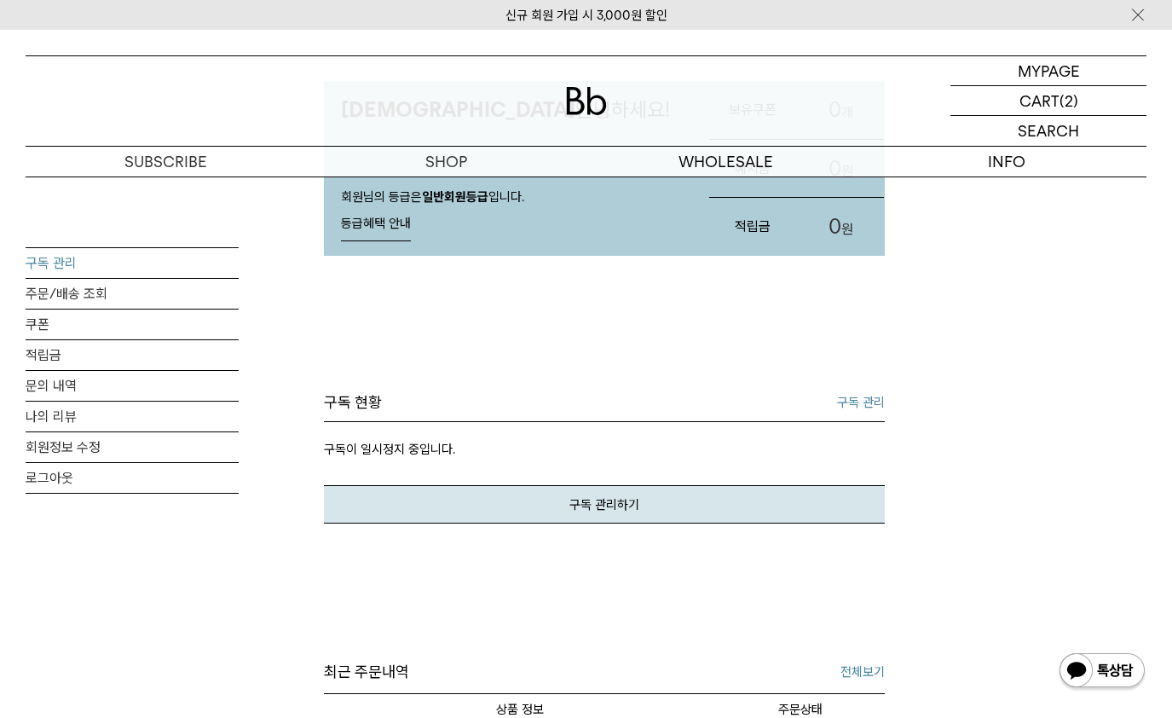
click at [58, 262] on link "구독 관리" at bounding box center [132, 263] width 213 height 30
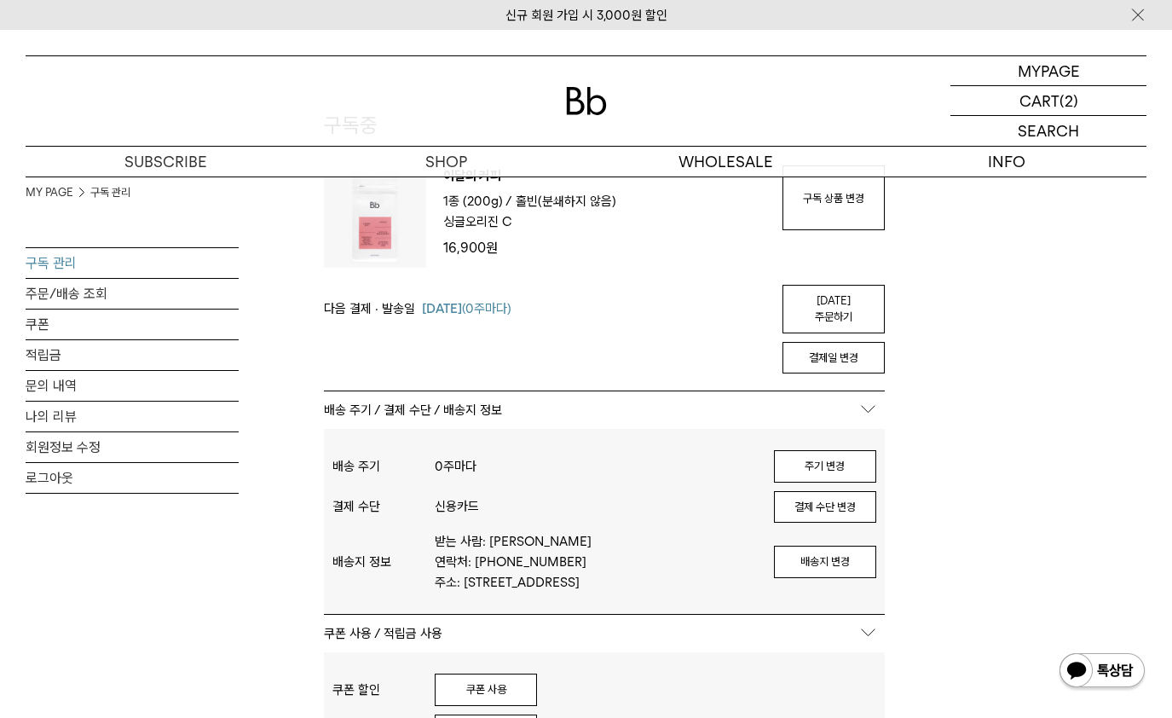
scroll to position [129, 0]
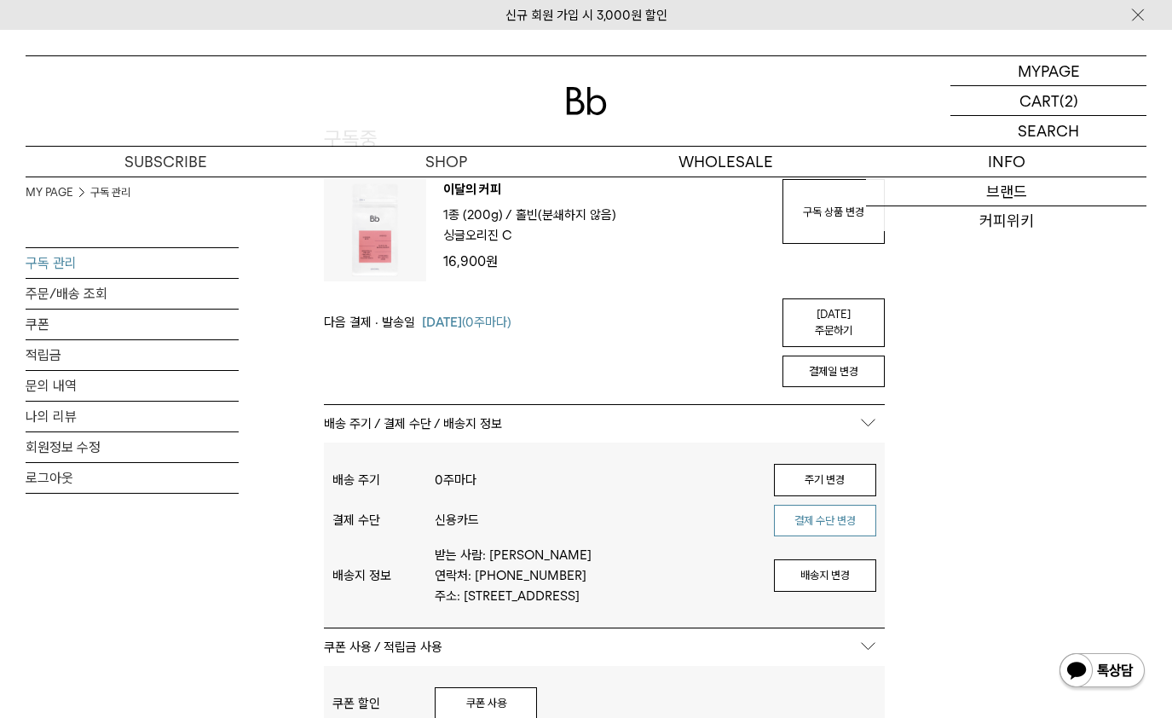
click at [823, 505] on button "결제 수단 변경" at bounding box center [825, 521] width 102 height 32
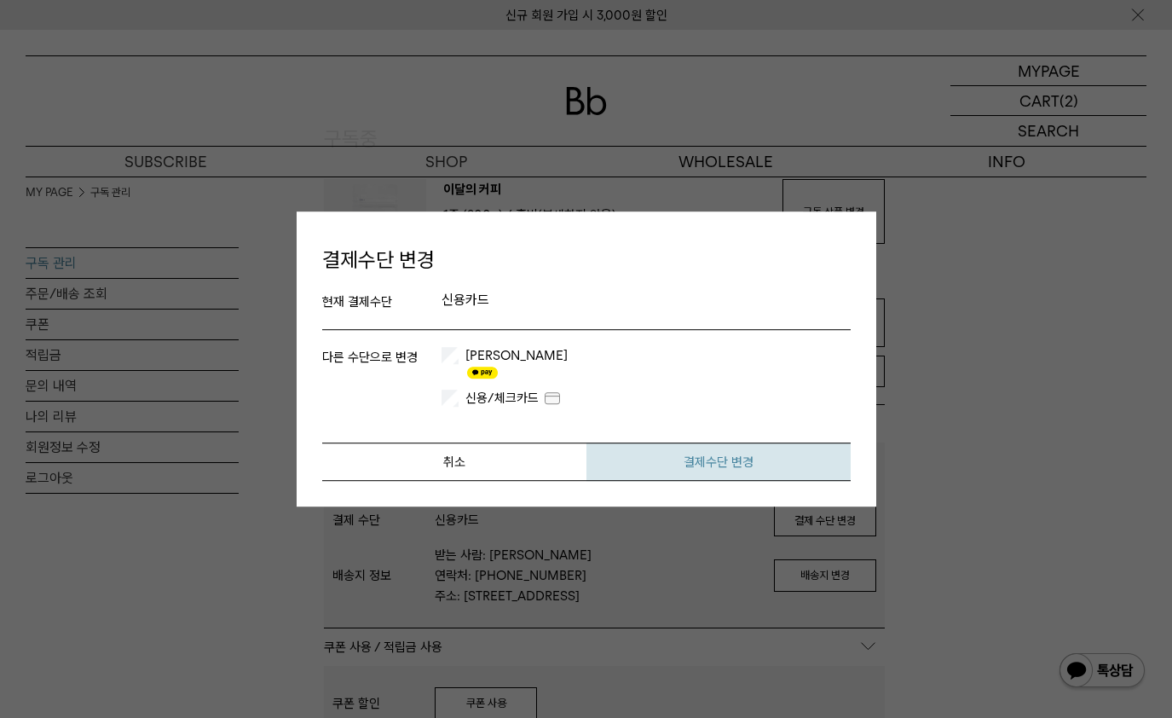
click at [764, 449] on button "결제수단 변경" at bounding box center [718, 461] width 264 height 38
